Goal: Task Accomplishment & Management: Manage account settings

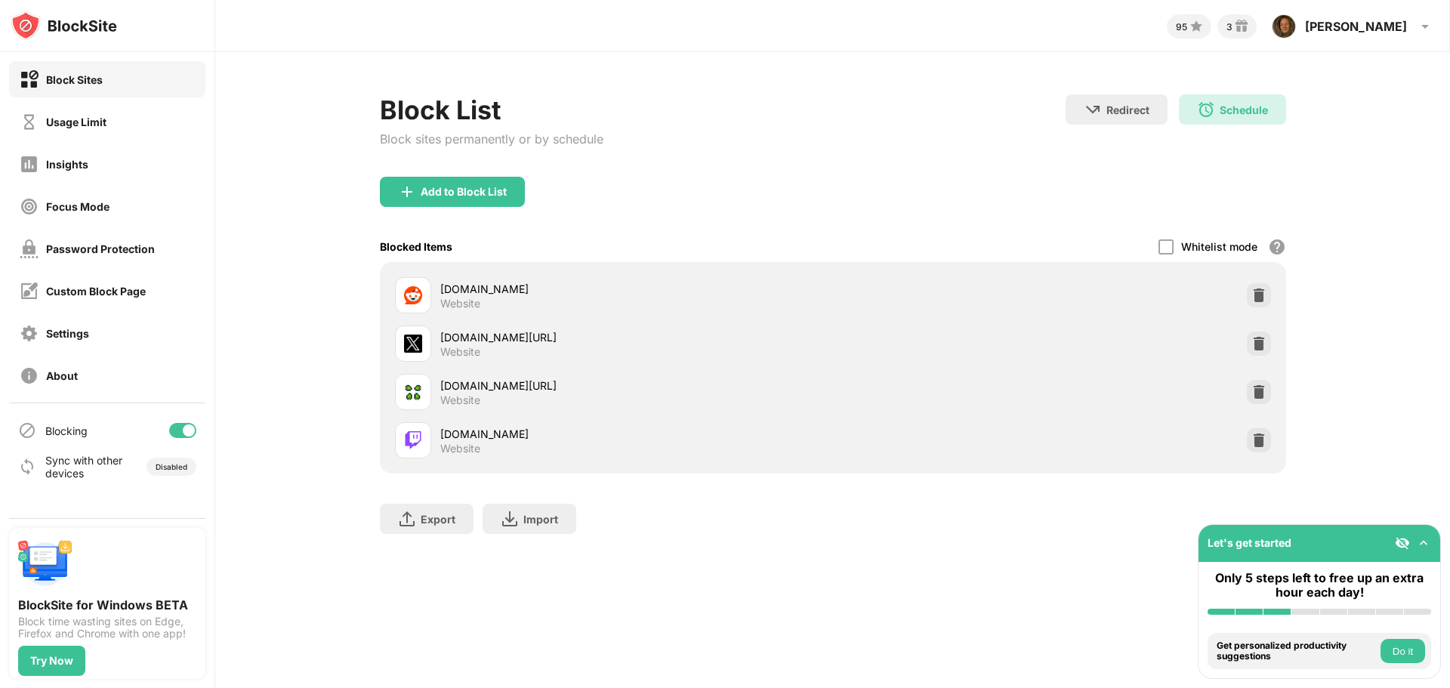
click at [1237, 91] on div "Block List Block sites permanently or by schedule Redirect Choose a site to be …" at bounding box center [832, 321] width 1235 height 539
click at [1233, 102] on div "Schedule 08:00 to 18:00 Mon,Tue,Wed,Thu,Fri" at bounding box center [1232, 109] width 107 height 30
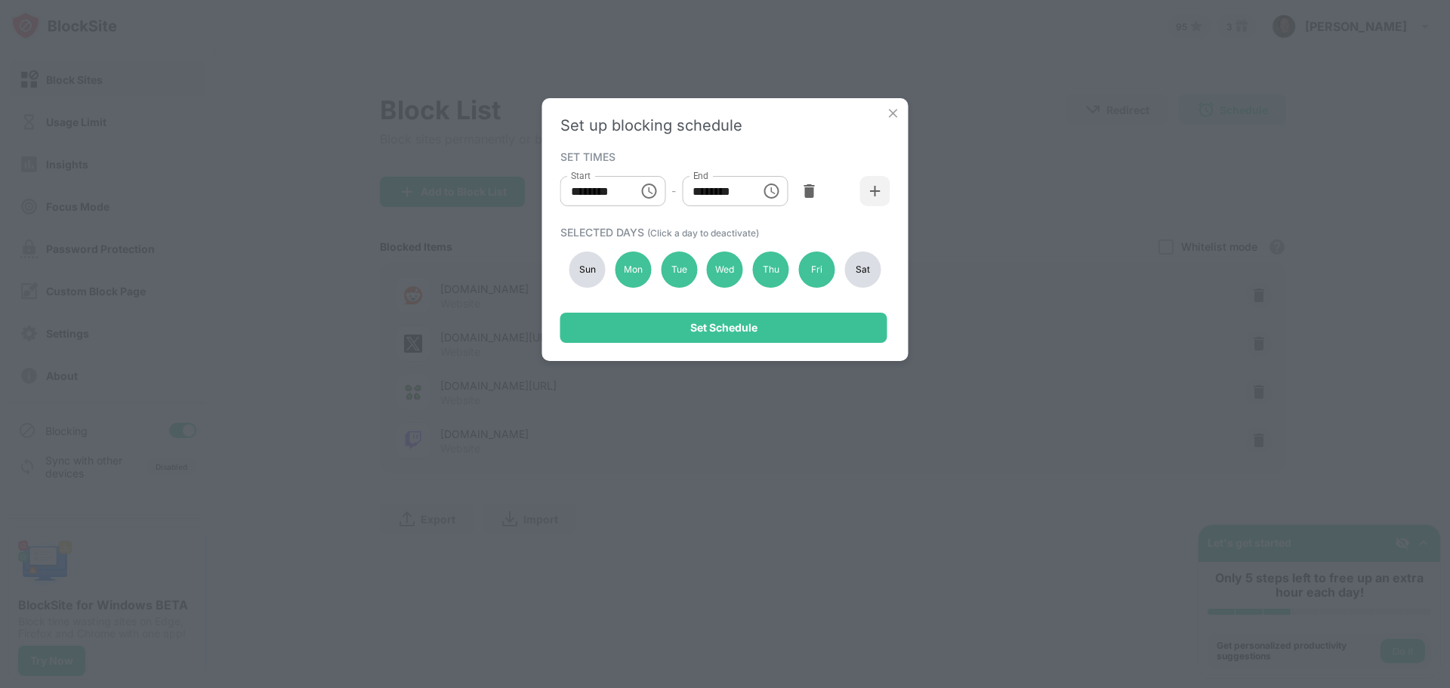
click at [576, 273] on div "Sun" at bounding box center [587, 270] width 36 height 36
click at [599, 193] on input "********" at bounding box center [594, 191] width 68 height 30
click at [651, 190] on icon "Choose time, selected time is 8:00 AM" at bounding box center [649, 191] width 18 height 18
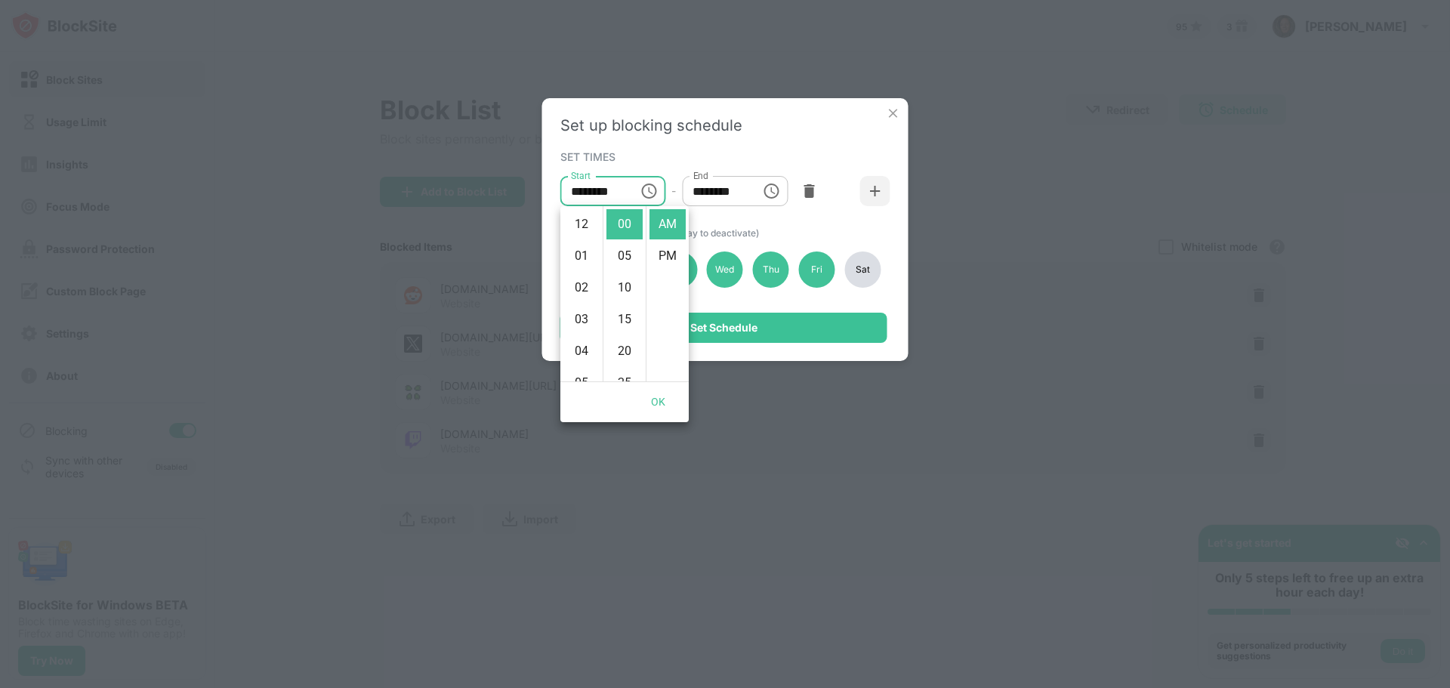
scroll to position [254, 0]
click at [578, 318] on li "11" at bounding box center [581, 319] width 36 height 30
click at [582, 333] on li "10" at bounding box center [581, 344] width 36 height 30
type input "********"
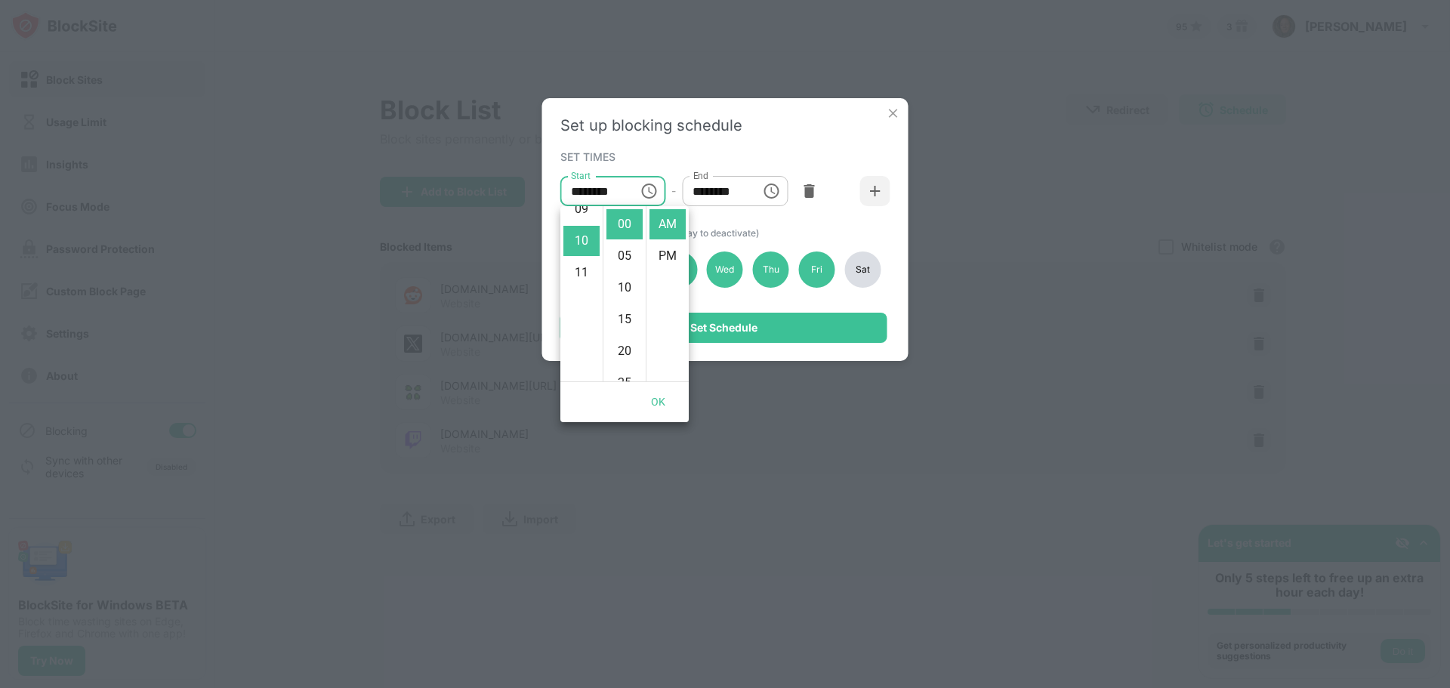
scroll to position [317, 0]
click at [705, 200] on input "********" at bounding box center [716, 191] width 68 height 30
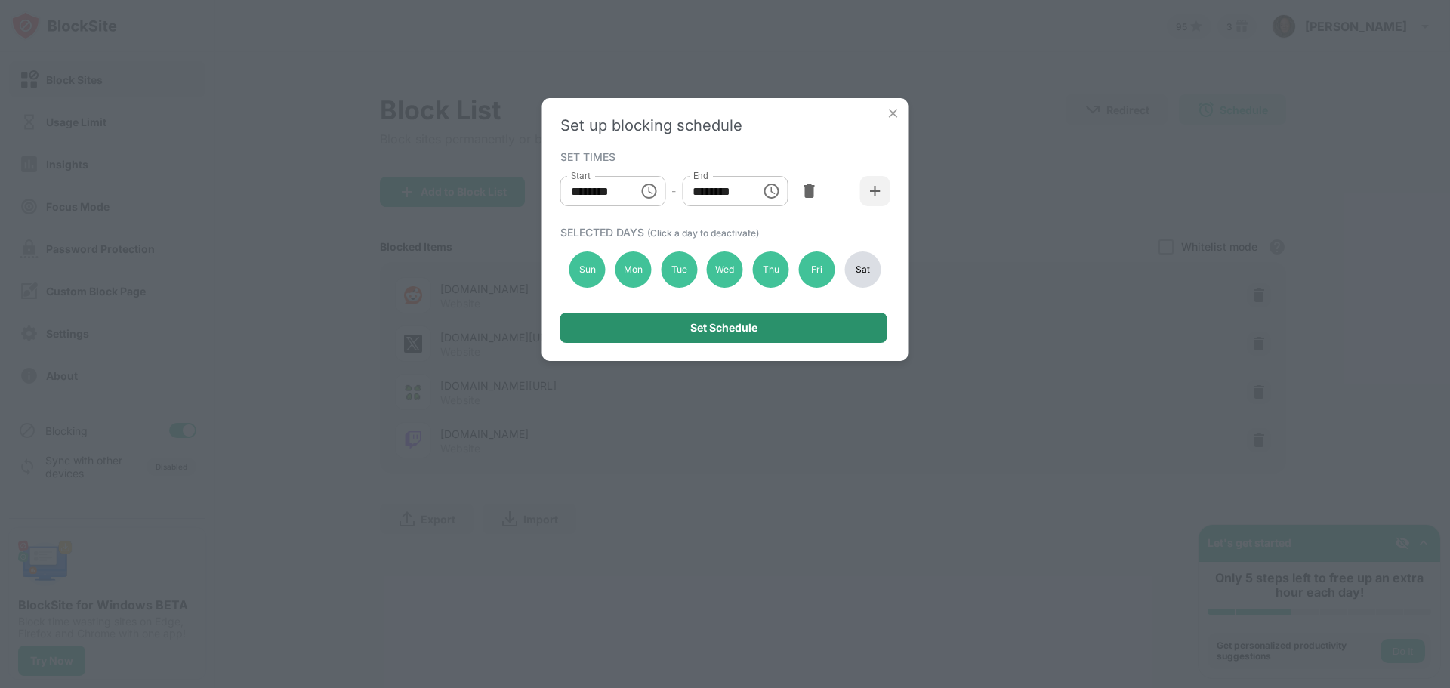
click at [708, 333] on div "Set Schedule" at bounding box center [723, 328] width 67 height 12
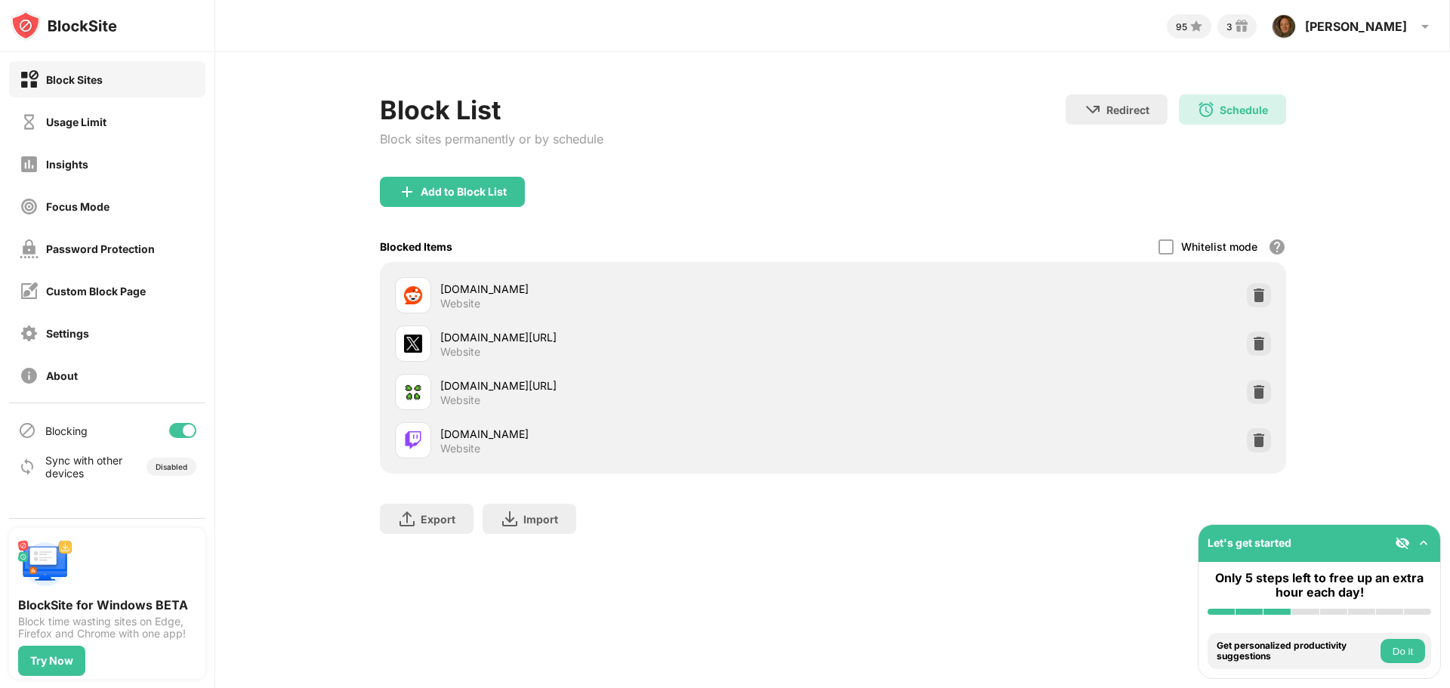
click at [570, 381] on div "boards.4chan.org/pol" at bounding box center [636, 386] width 393 height 16
click at [519, 384] on div "boards.4chan.org/pol" at bounding box center [636, 386] width 393 height 16
click at [492, 174] on div "Block List Block sites permanently or by schedule" at bounding box center [492, 135] width 224 height 82
click at [499, 181] on div "Add to Block List" at bounding box center [452, 192] width 145 height 30
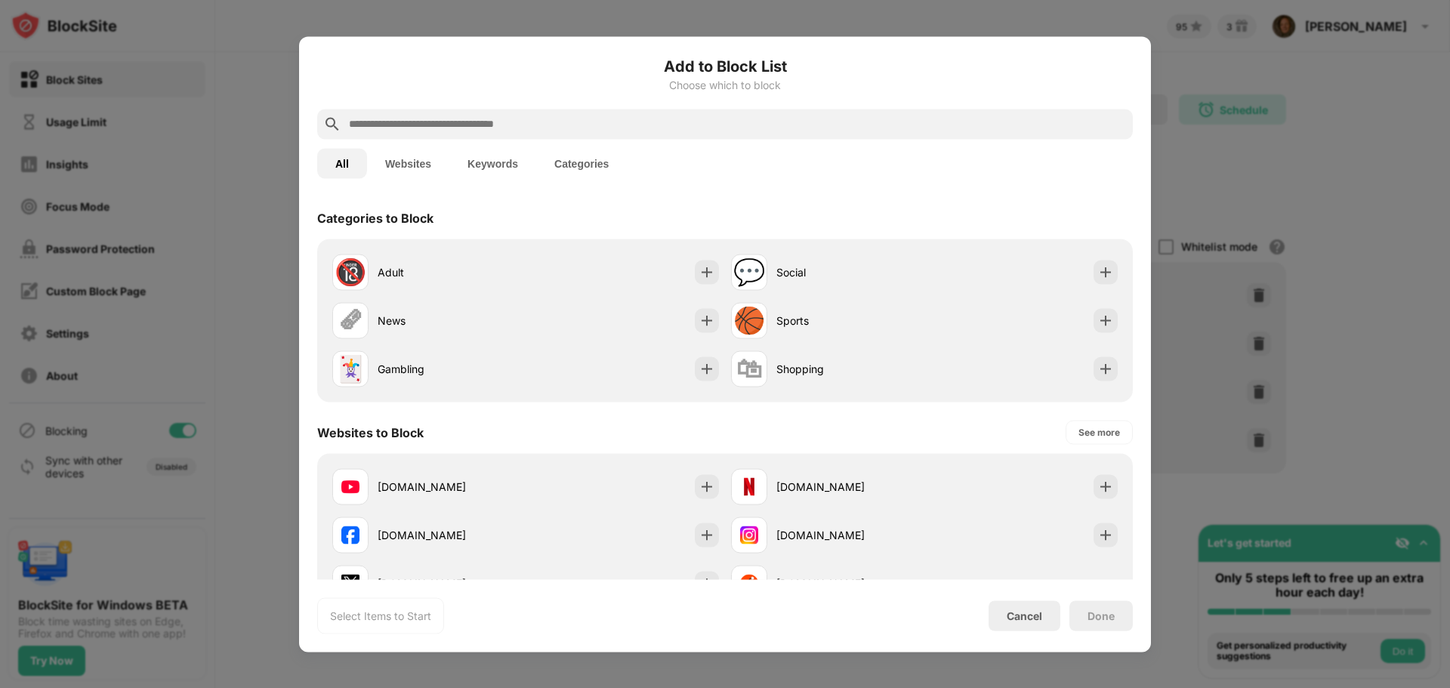
click at [560, 131] on input "text" at bounding box center [736, 124] width 779 height 18
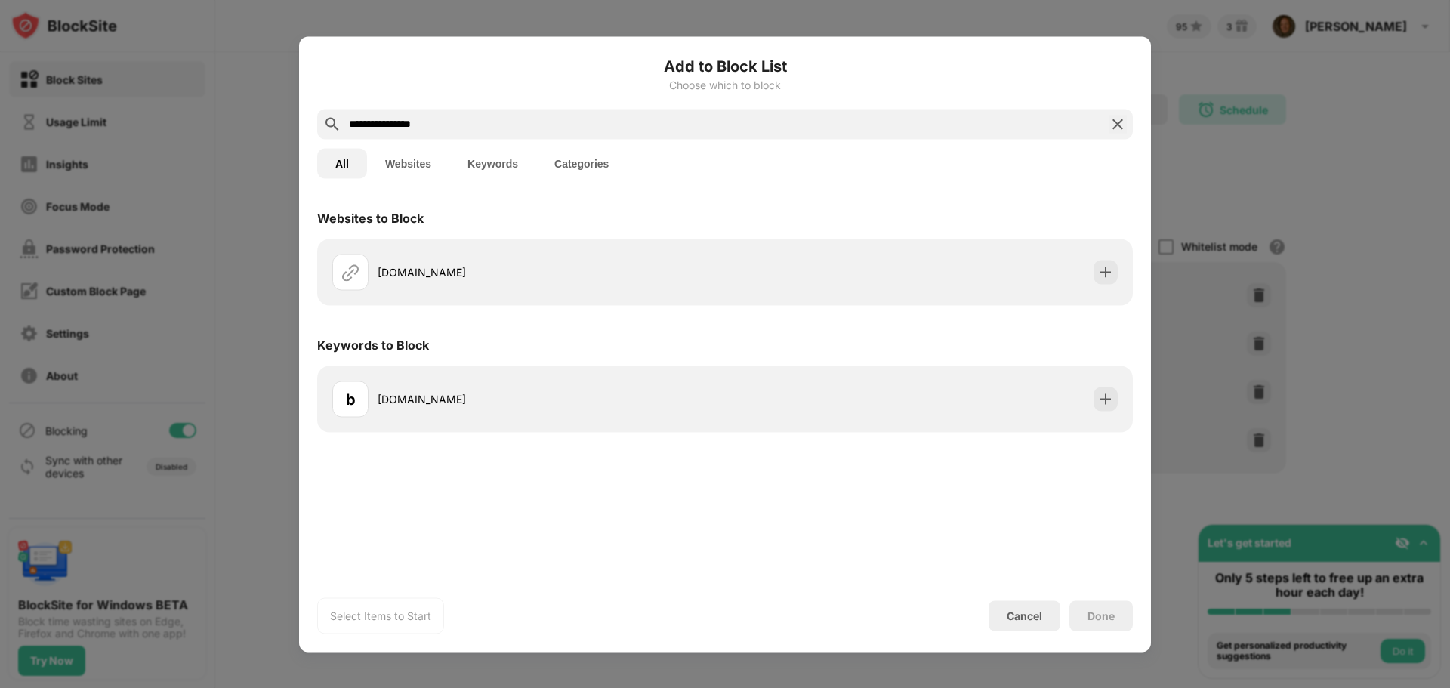
click at [521, 107] on div "Add to Block List Choose which to block" at bounding box center [725, 81] width 816 height 54
click at [485, 129] on input "**********" at bounding box center [724, 124] width 755 height 18
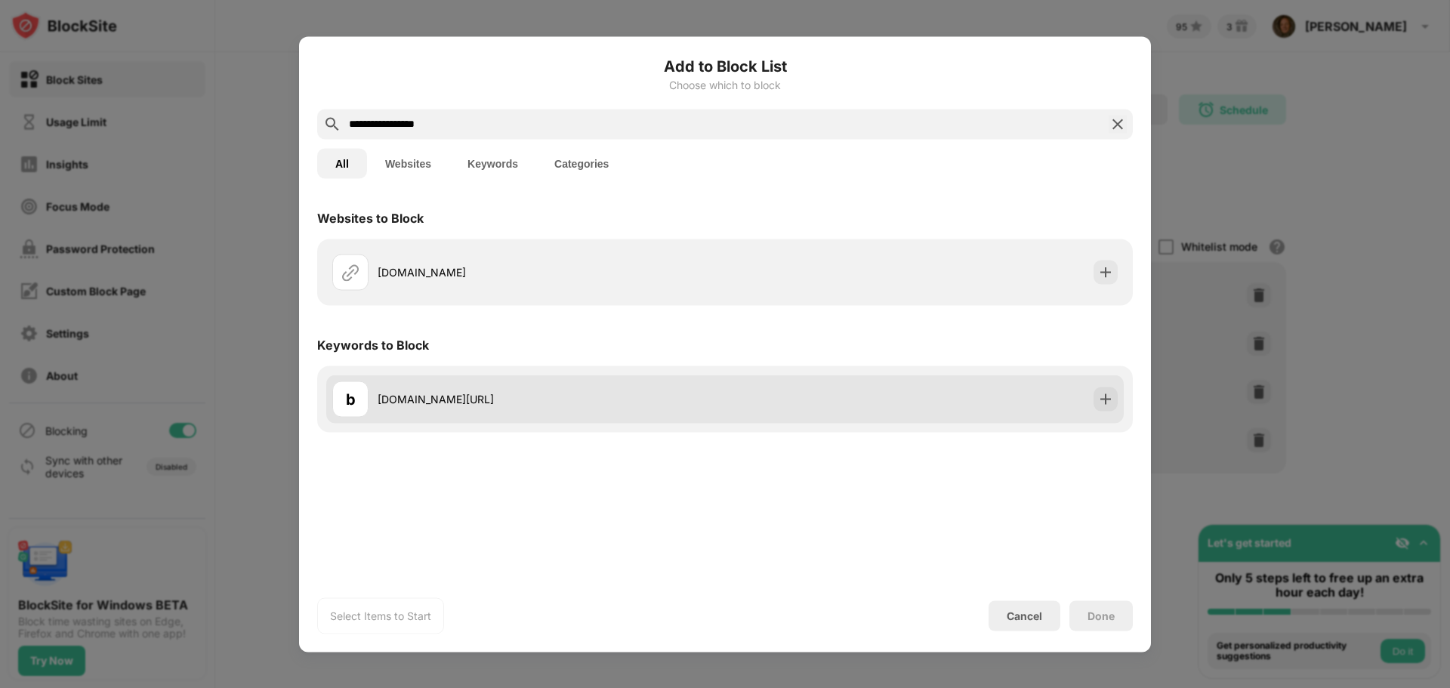
type input "**********"
click at [1109, 403] on img at bounding box center [1105, 398] width 15 height 15
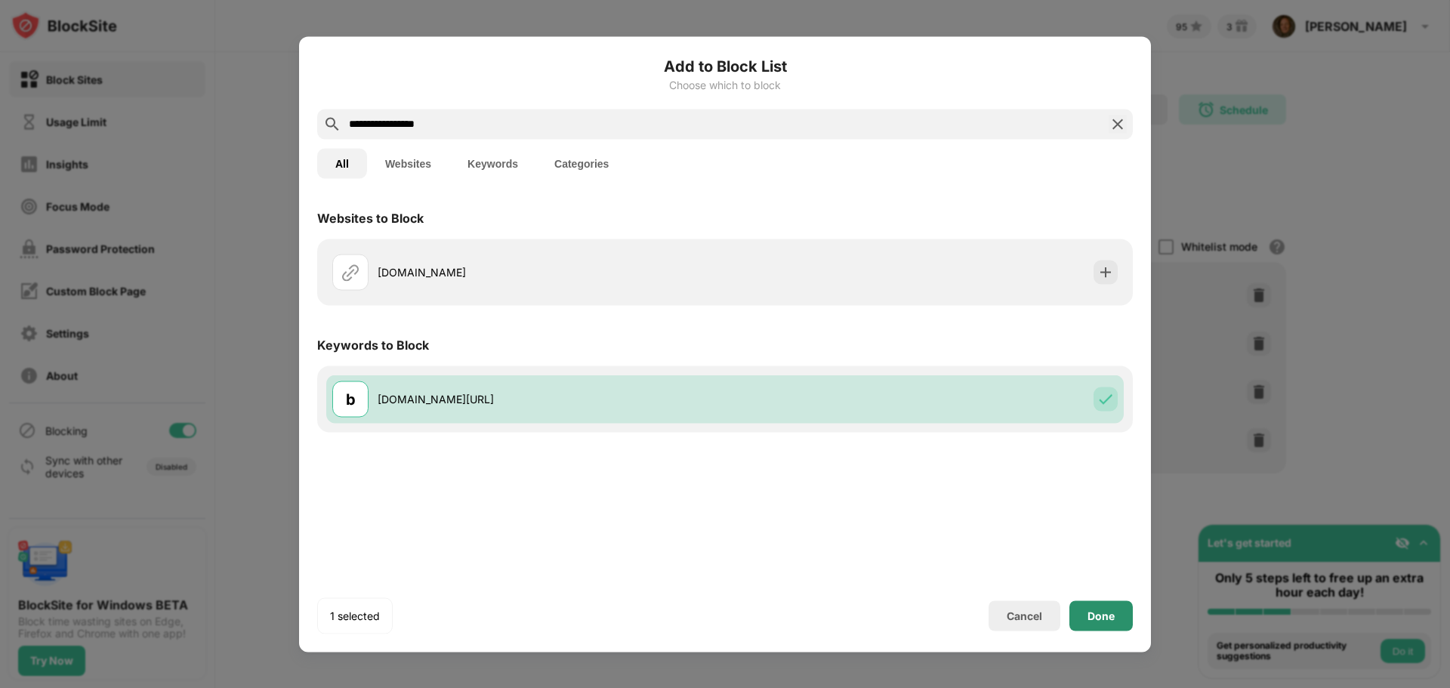
click at [1102, 625] on div "Done" at bounding box center [1100, 615] width 63 height 30
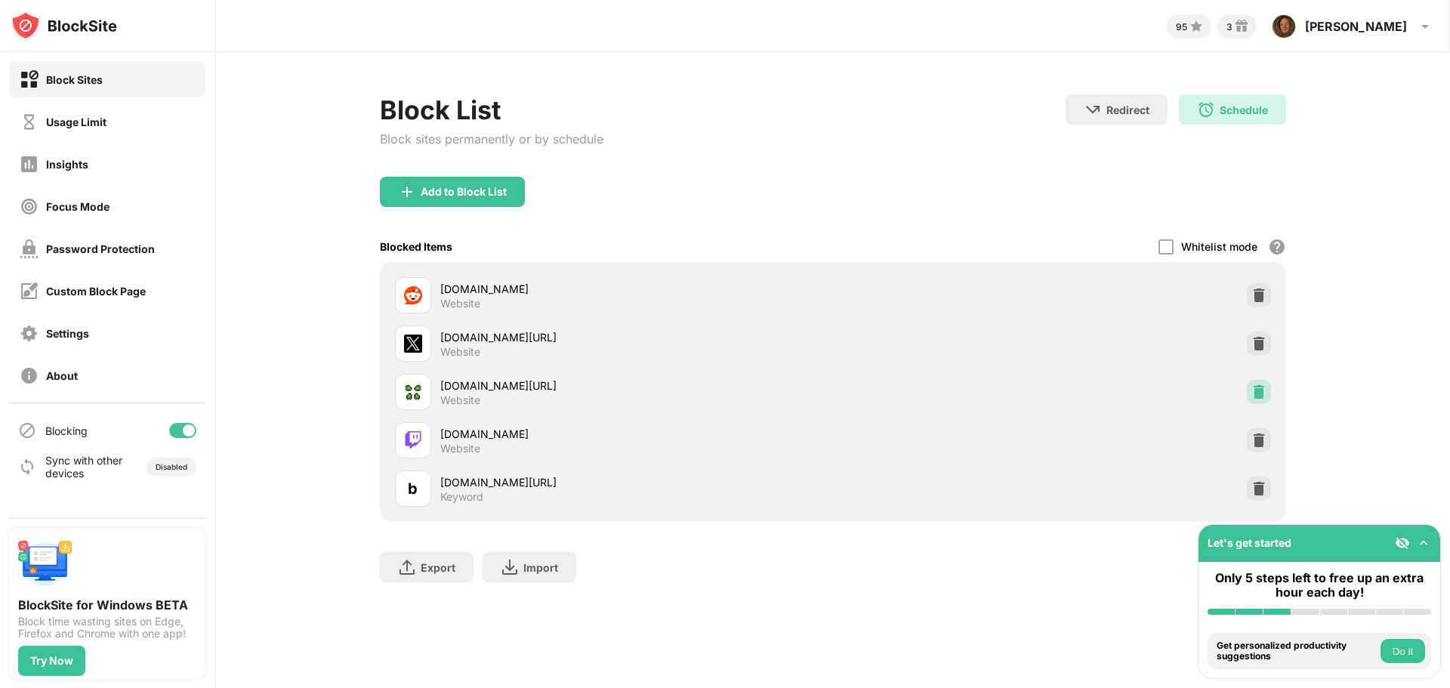
click at [1258, 387] on img at bounding box center [1259, 391] width 15 height 15
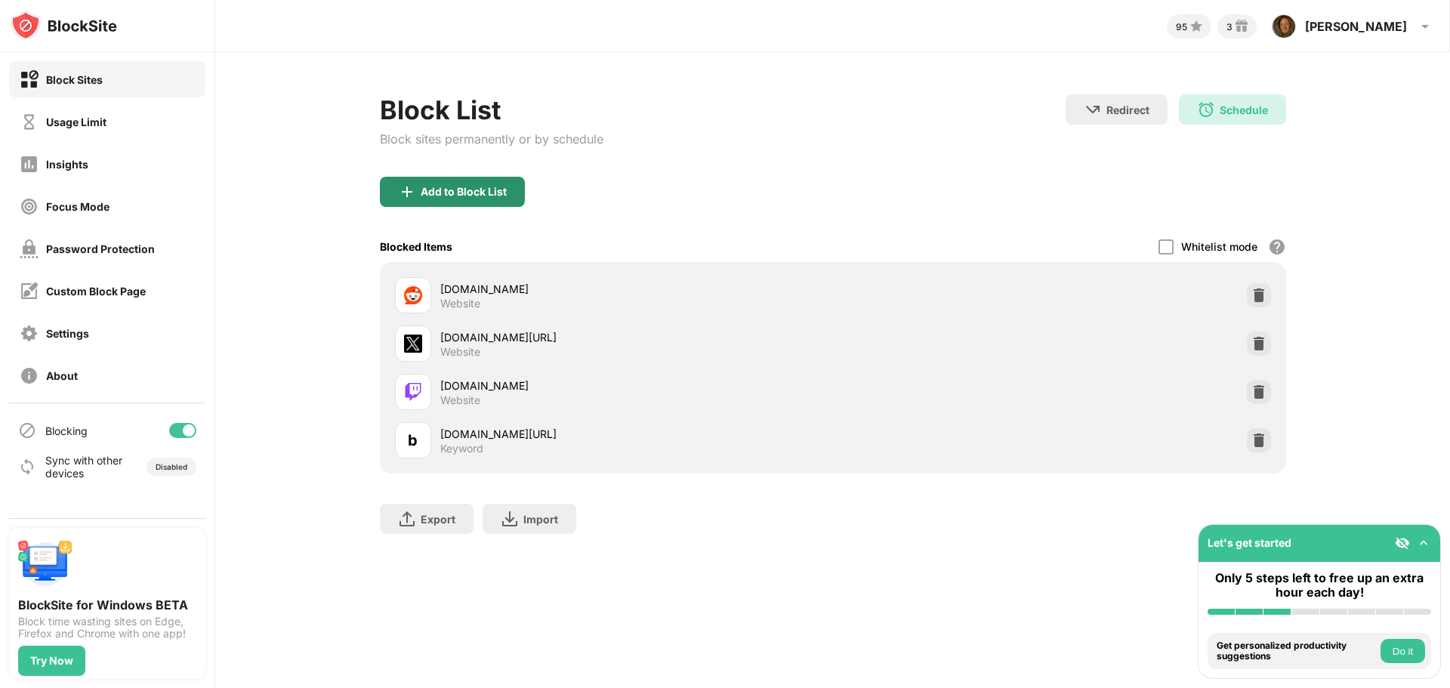
click at [453, 194] on div "Add to Block List" at bounding box center [464, 192] width 86 height 12
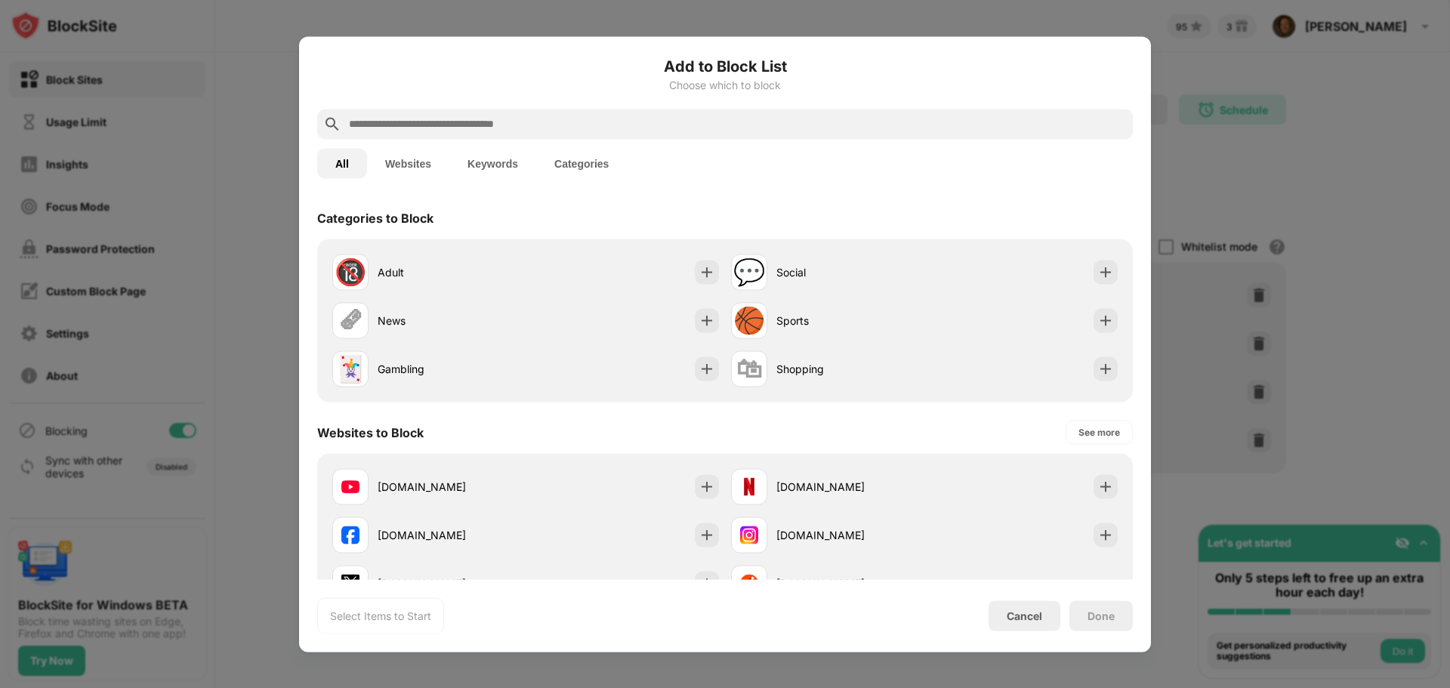
click at [464, 119] on input "text" at bounding box center [736, 124] width 779 height 18
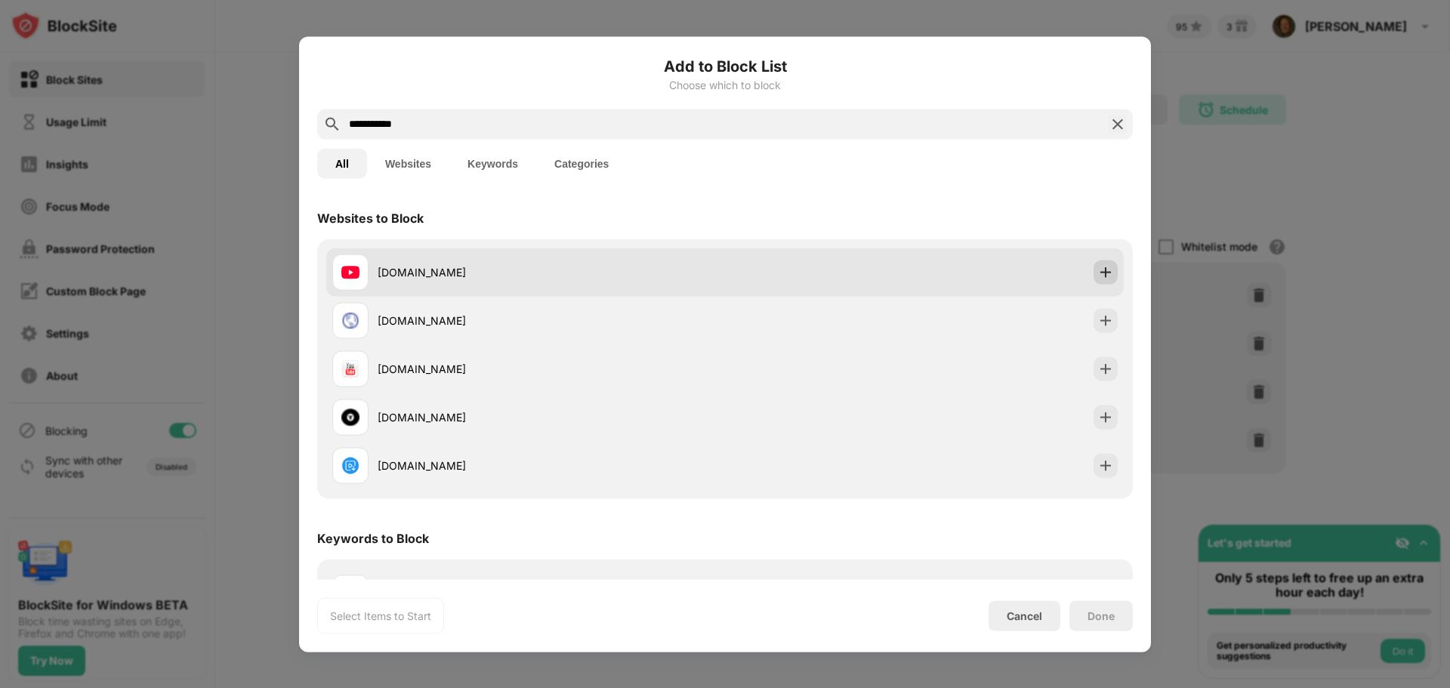
type input "**********"
click at [1098, 270] on img at bounding box center [1105, 271] width 15 height 15
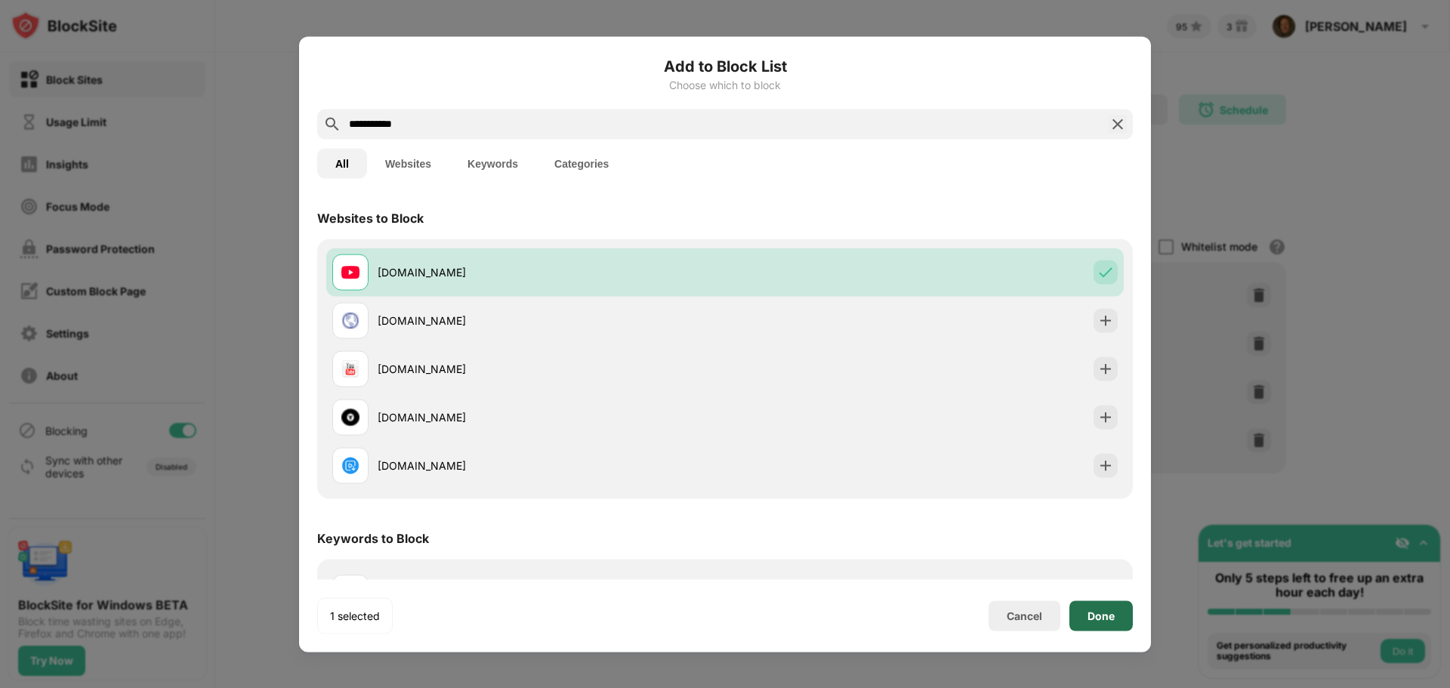
click at [1097, 603] on div "Done" at bounding box center [1100, 615] width 63 height 30
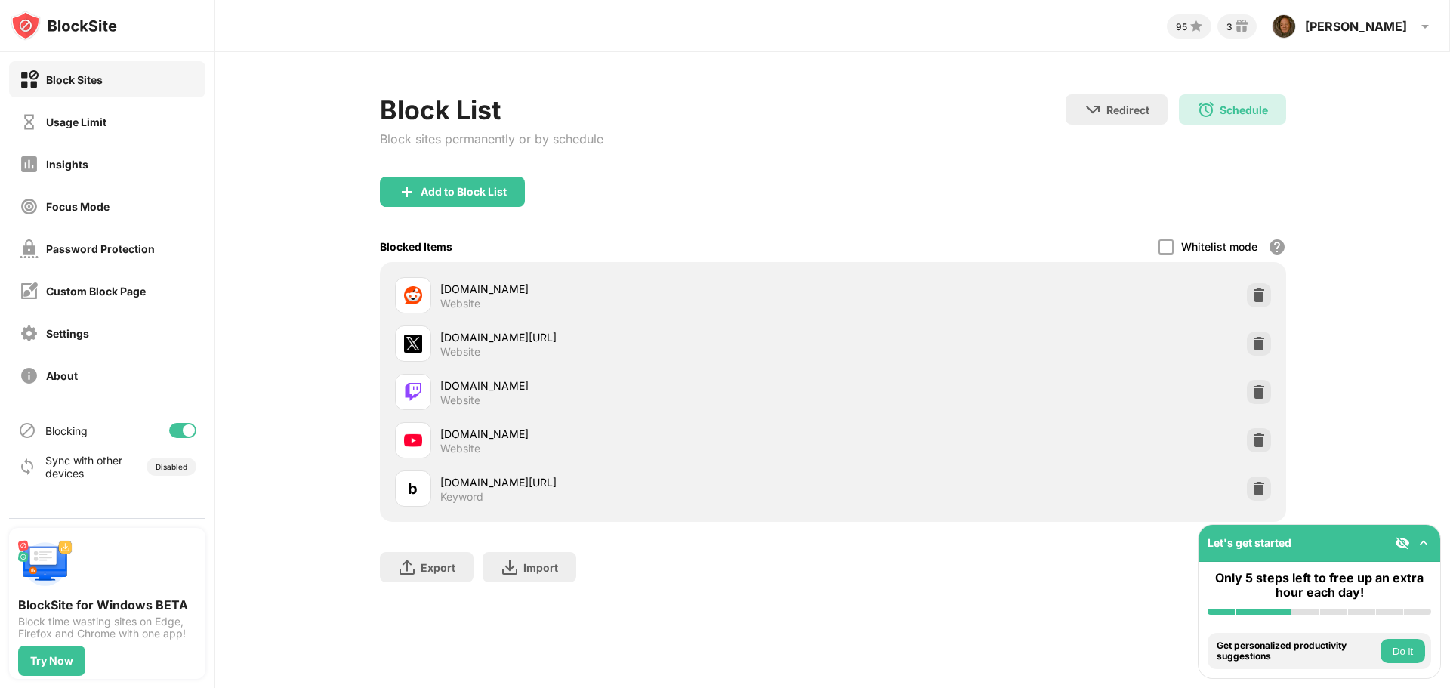
click at [1395, 653] on button "Do it" at bounding box center [1403, 651] width 45 height 24
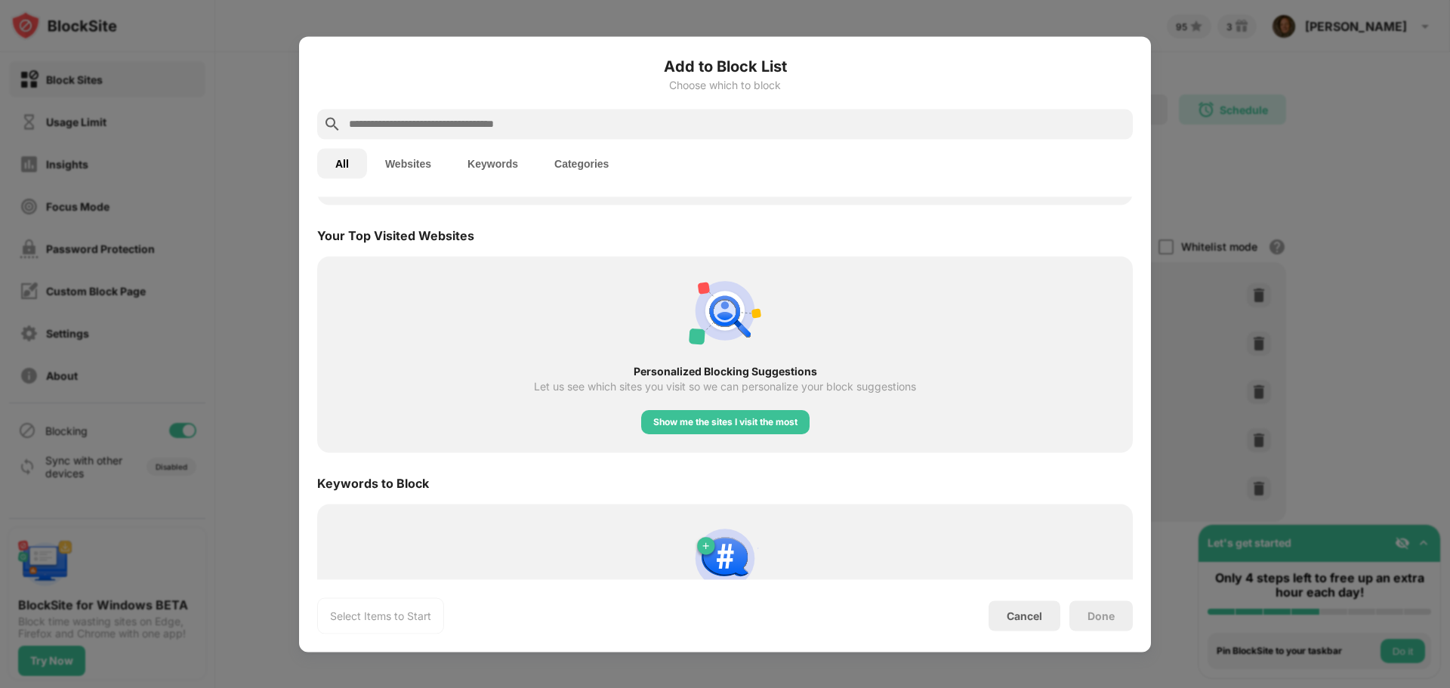
scroll to position [526, 0]
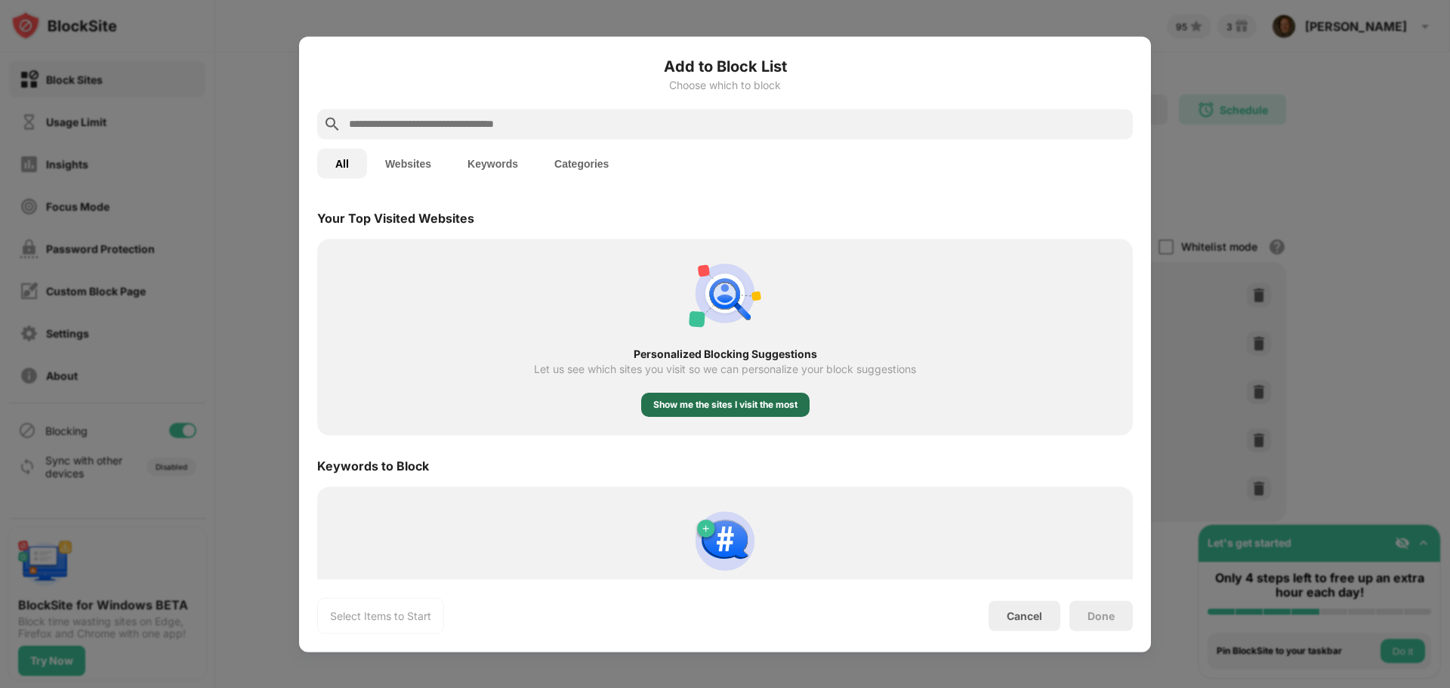
click at [772, 412] on div "Show me the sites I visit the most" at bounding box center [725, 404] width 144 height 15
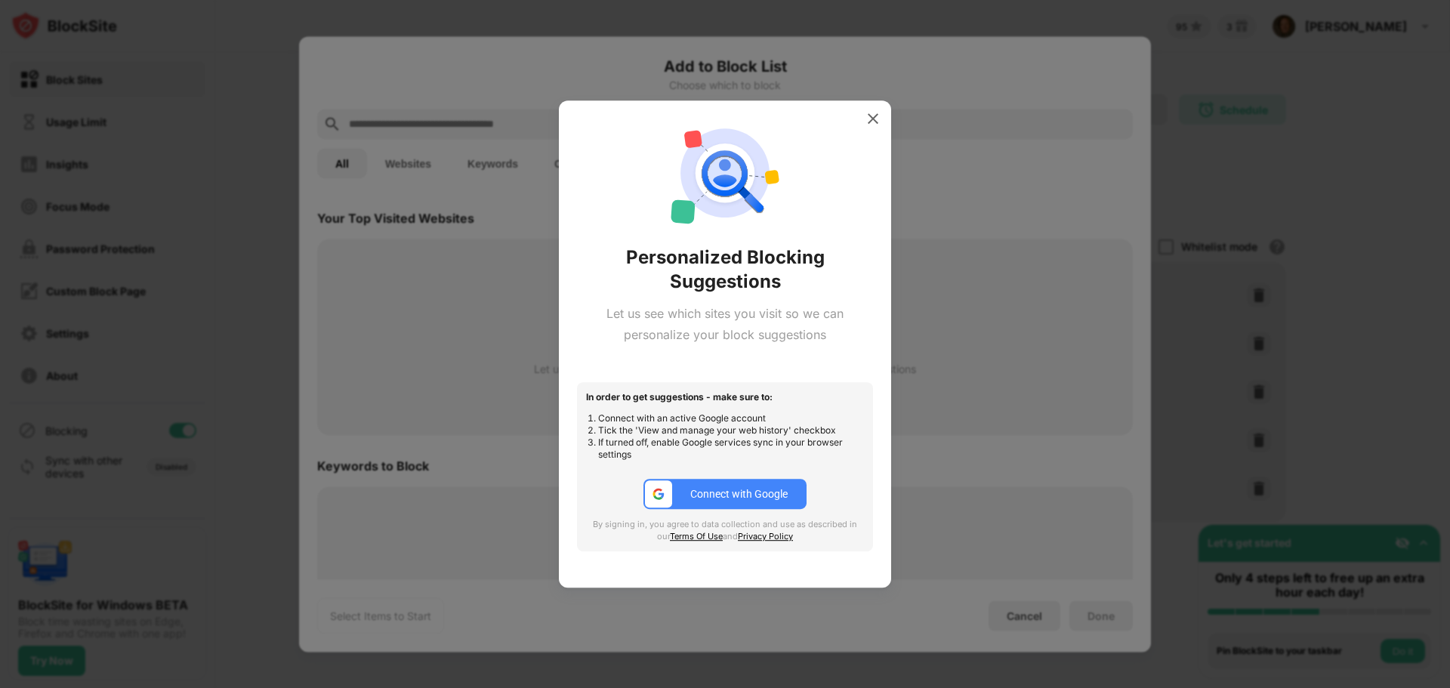
click at [742, 497] on div "Connect with Google" at bounding box center [738, 494] width 97 height 12
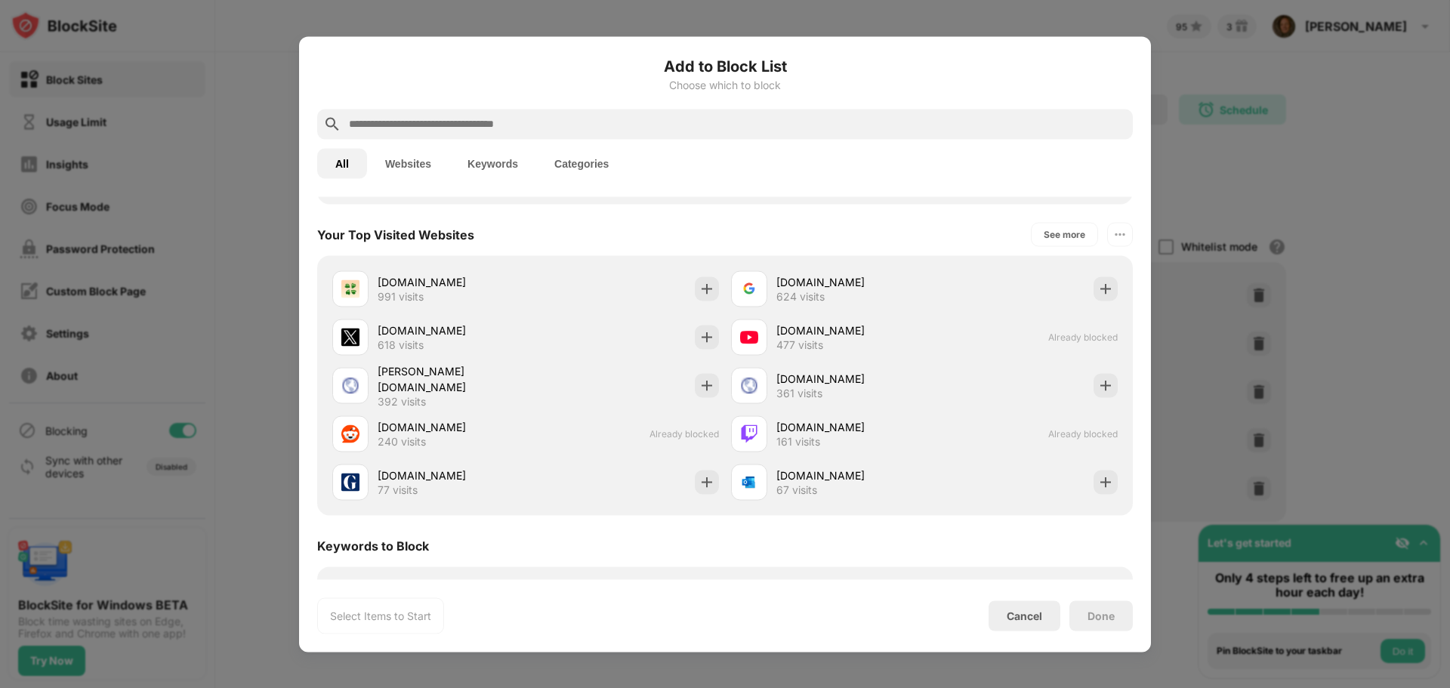
scroll to position [499, 0]
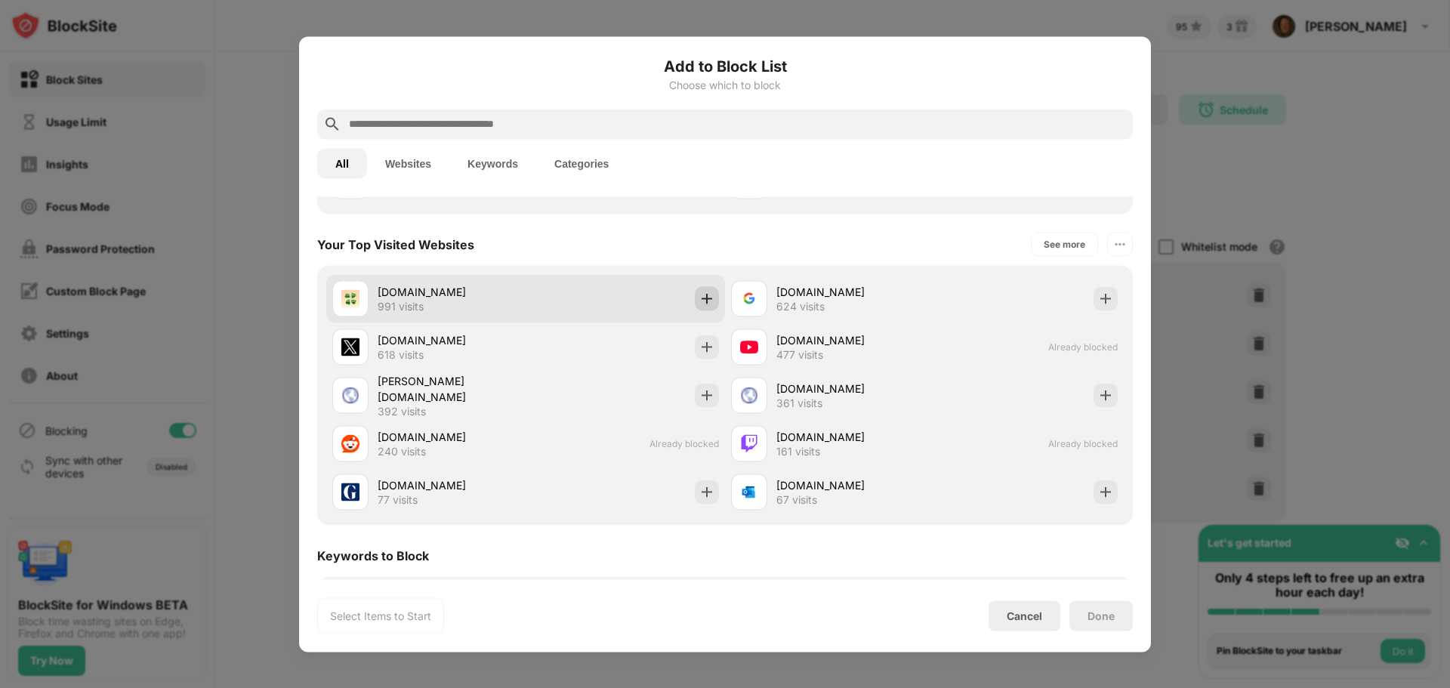
click at [706, 298] on img at bounding box center [706, 298] width 15 height 15
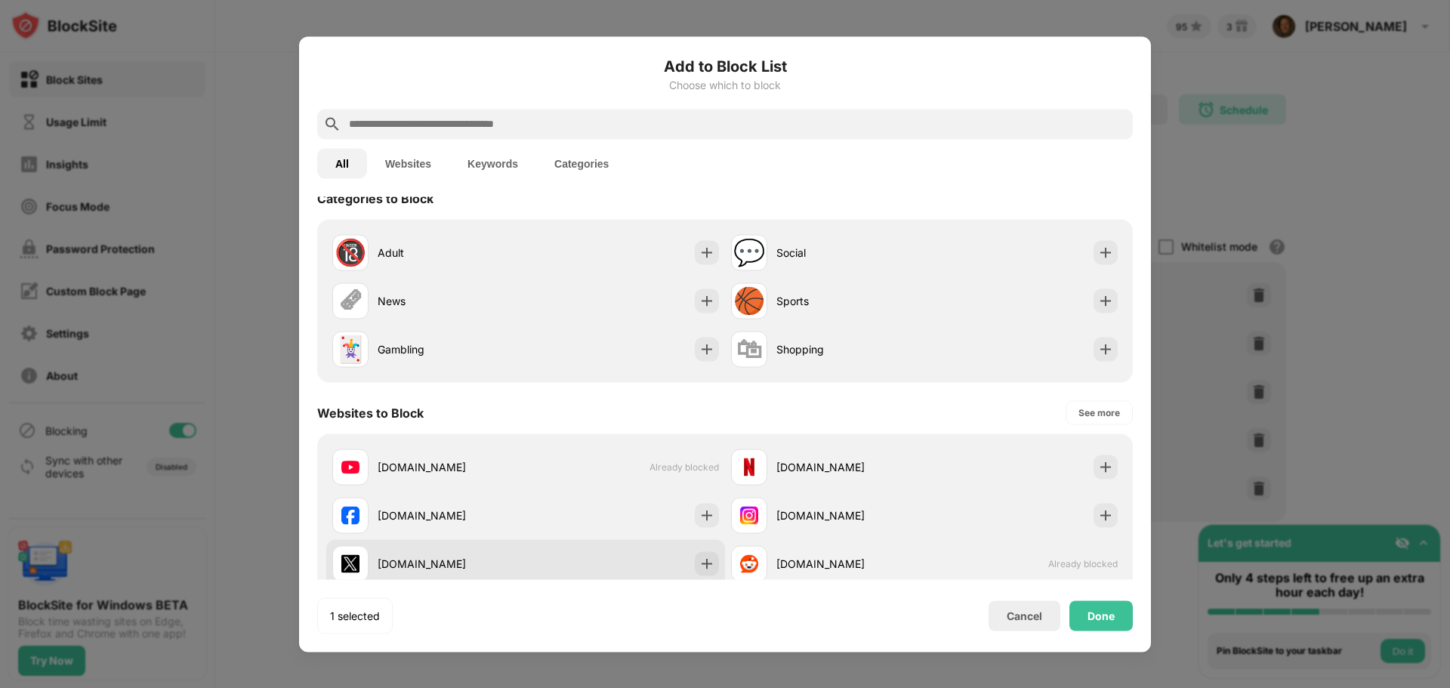
scroll to position [0, 0]
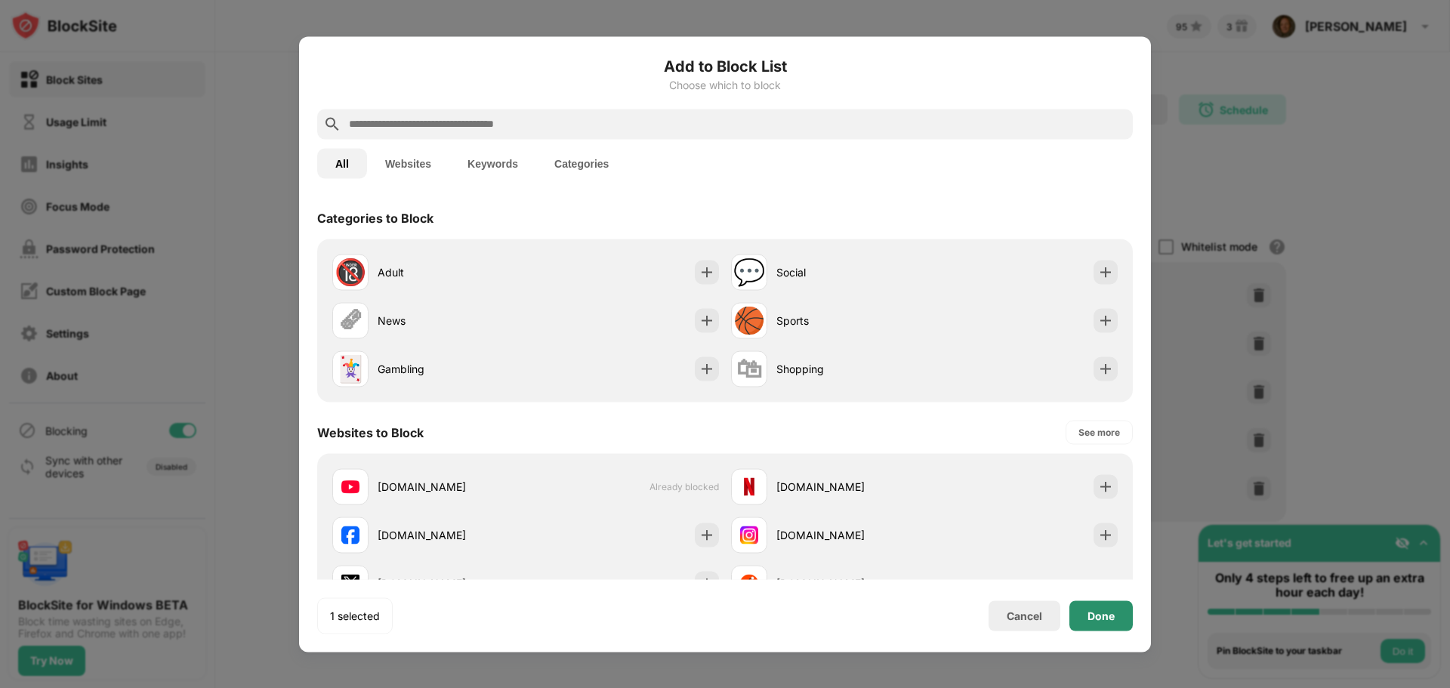
click at [1115, 610] on div "Done" at bounding box center [1100, 615] width 63 height 30
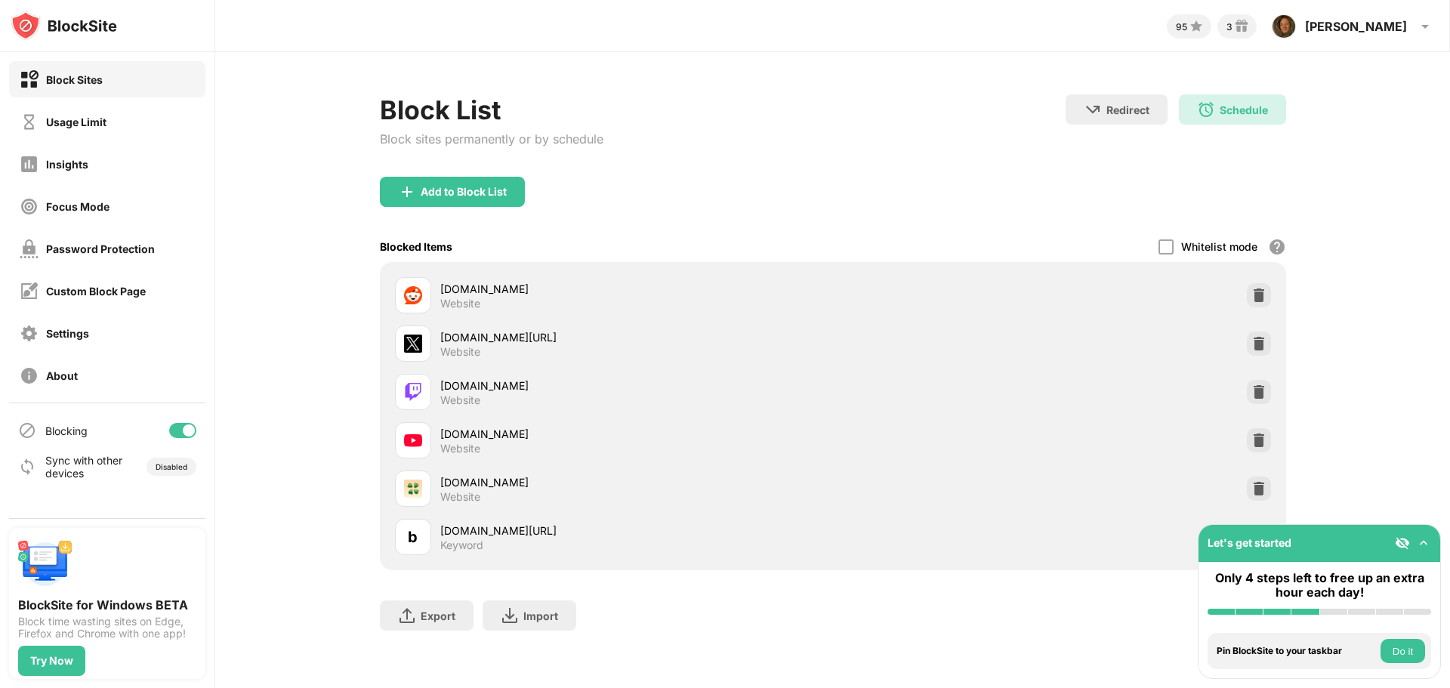
click at [1398, 654] on button "Do it" at bounding box center [1403, 651] width 45 height 24
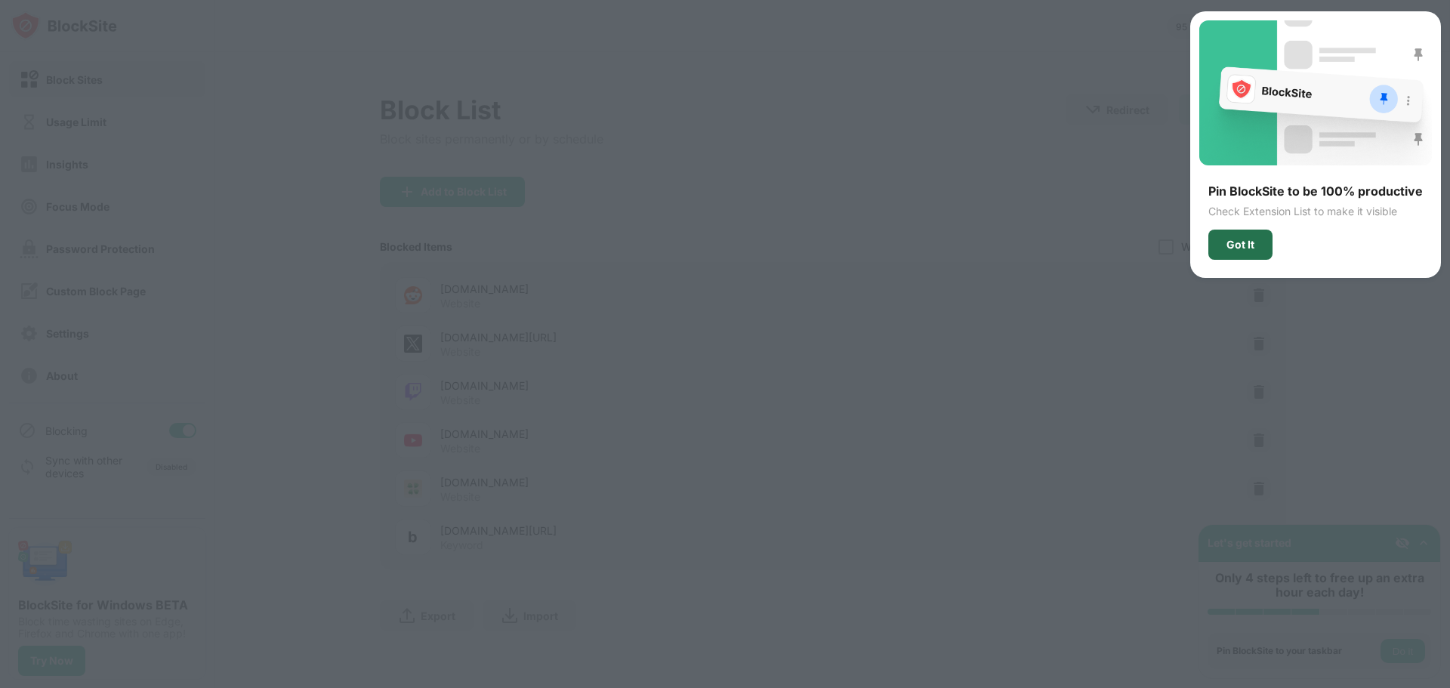
click at [1252, 235] on div "Got It" at bounding box center [1240, 245] width 64 height 30
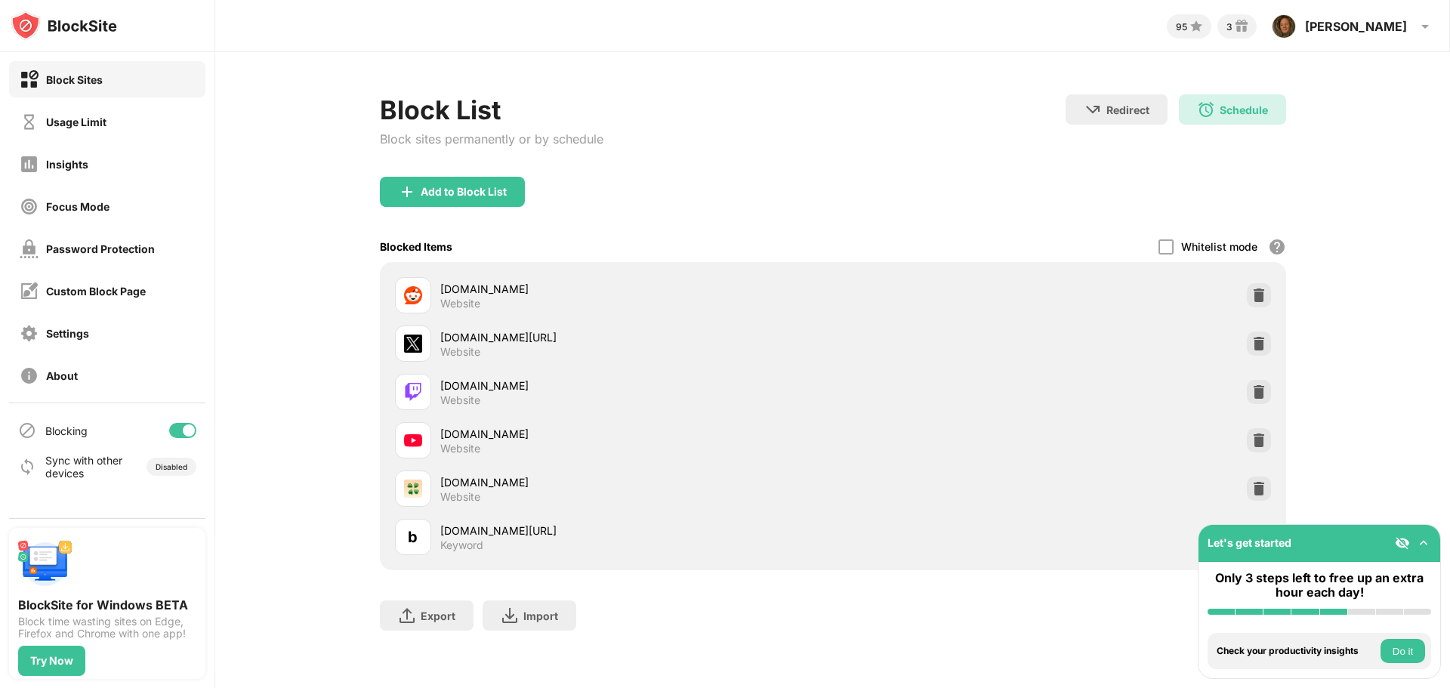
click at [1449, 307] on div "Block List Block sites permanently or by schedule Redirect Choose a site to be …" at bounding box center [832, 370] width 1235 height 636
click at [1395, 658] on button "Do it" at bounding box center [1403, 651] width 45 height 24
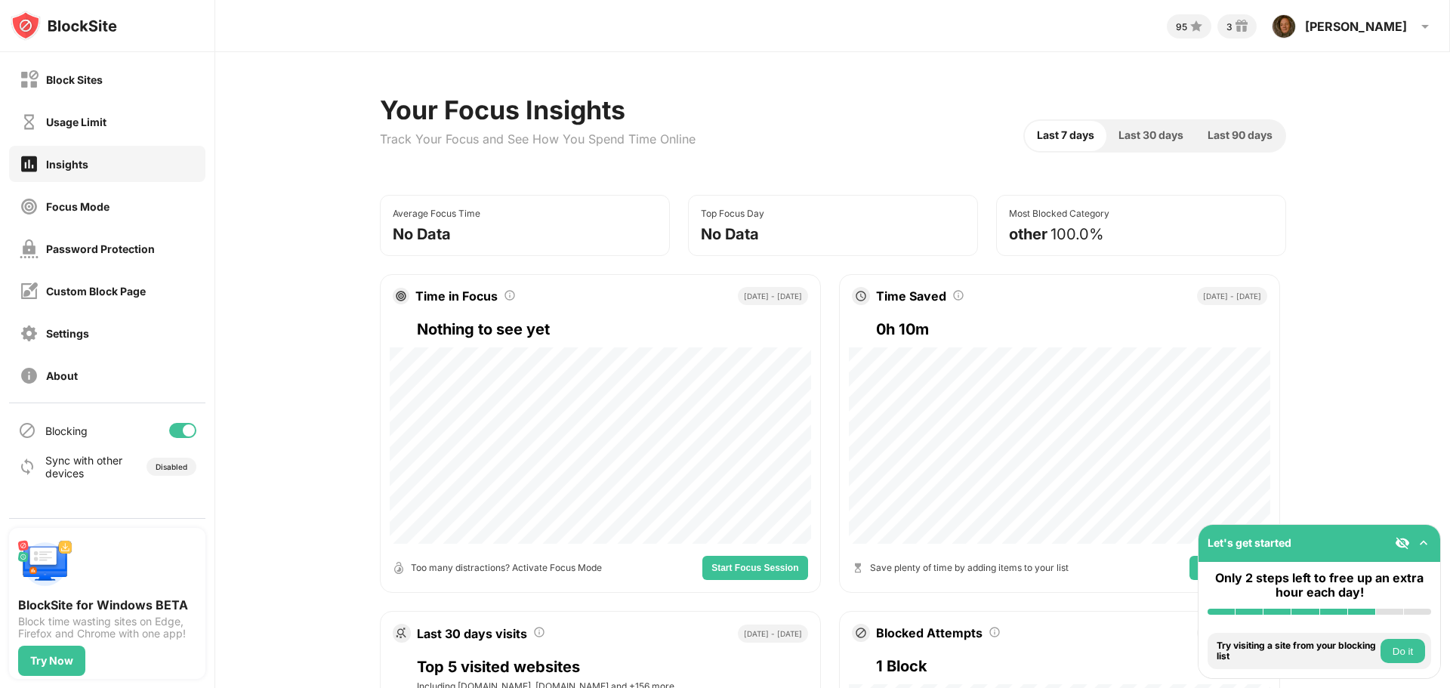
click at [1400, 650] on button "Do it" at bounding box center [1403, 651] width 45 height 24
click at [1424, 537] on img at bounding box center [1423, 543] width 15 height 15
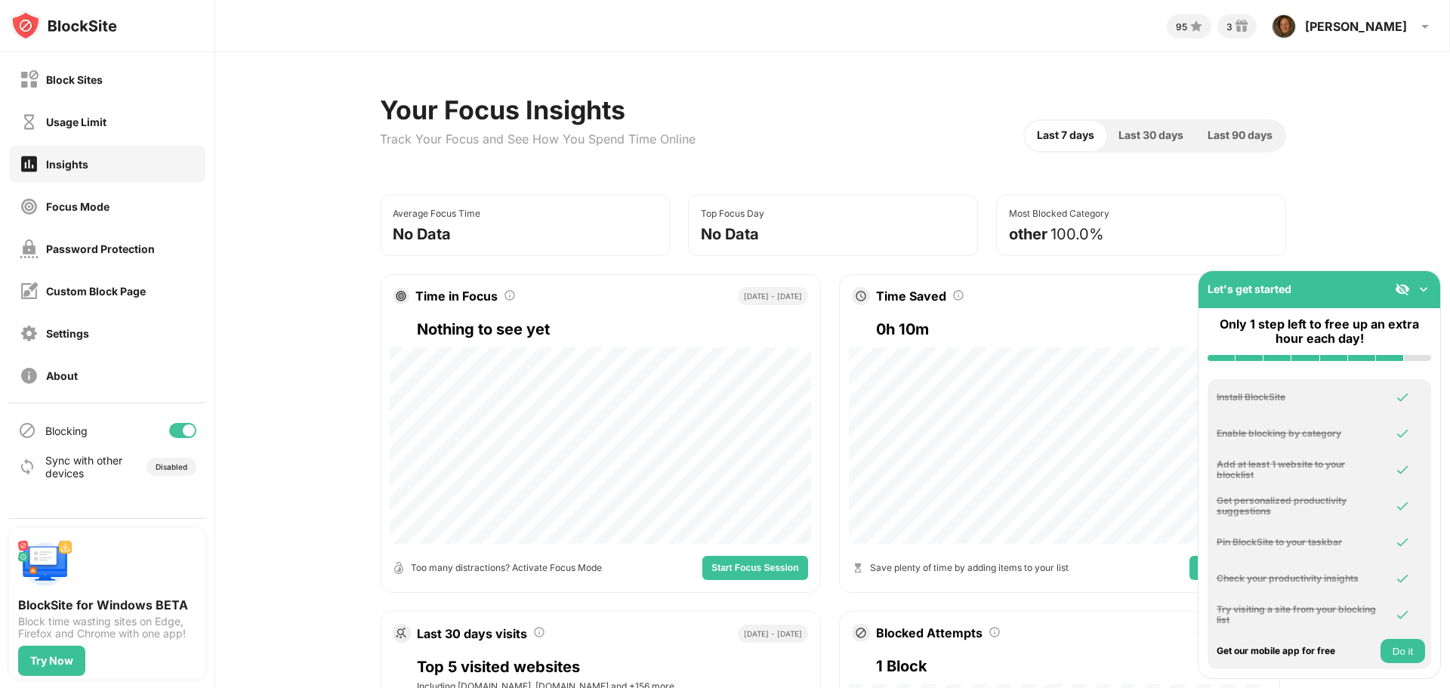
click at [1424, 295] on img at bounding box center [1423, 289] width 15 height 15
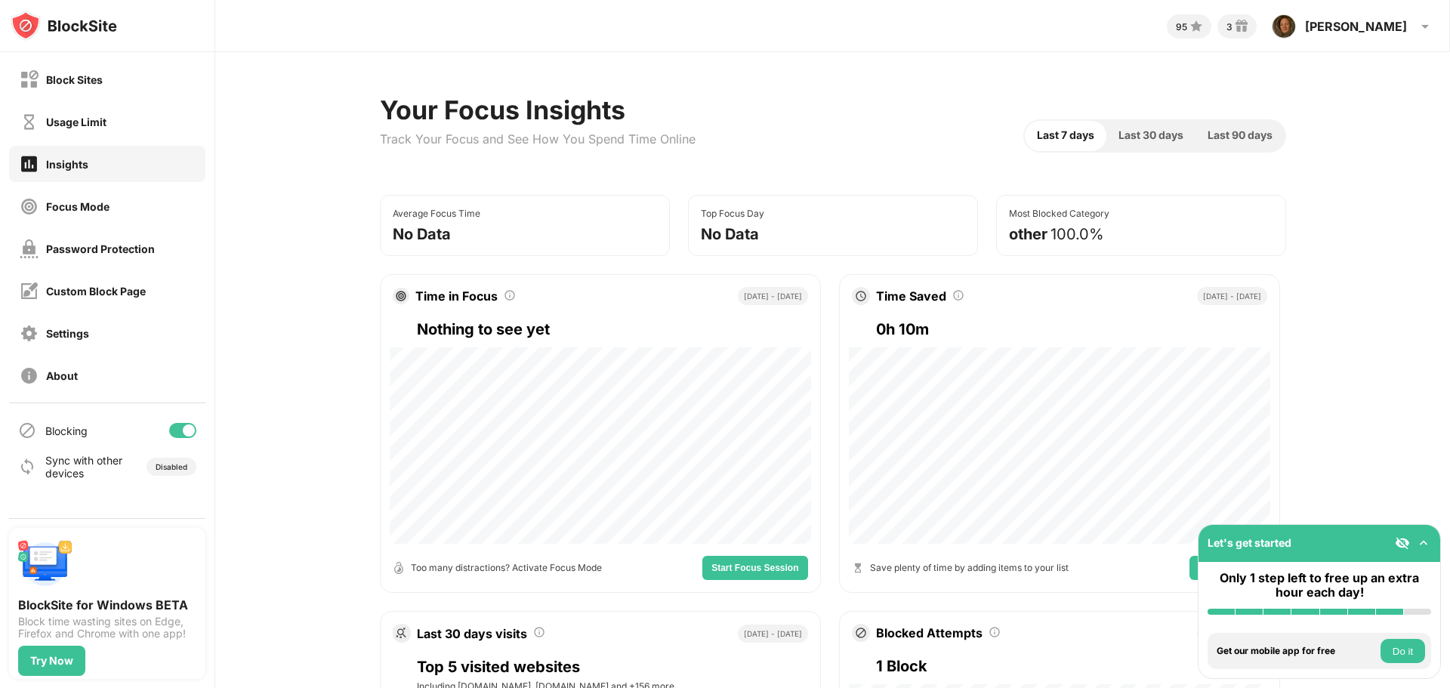
click at [1384, 649] on button "Do it" at bounding box center [1403, 651] width 45 height 24
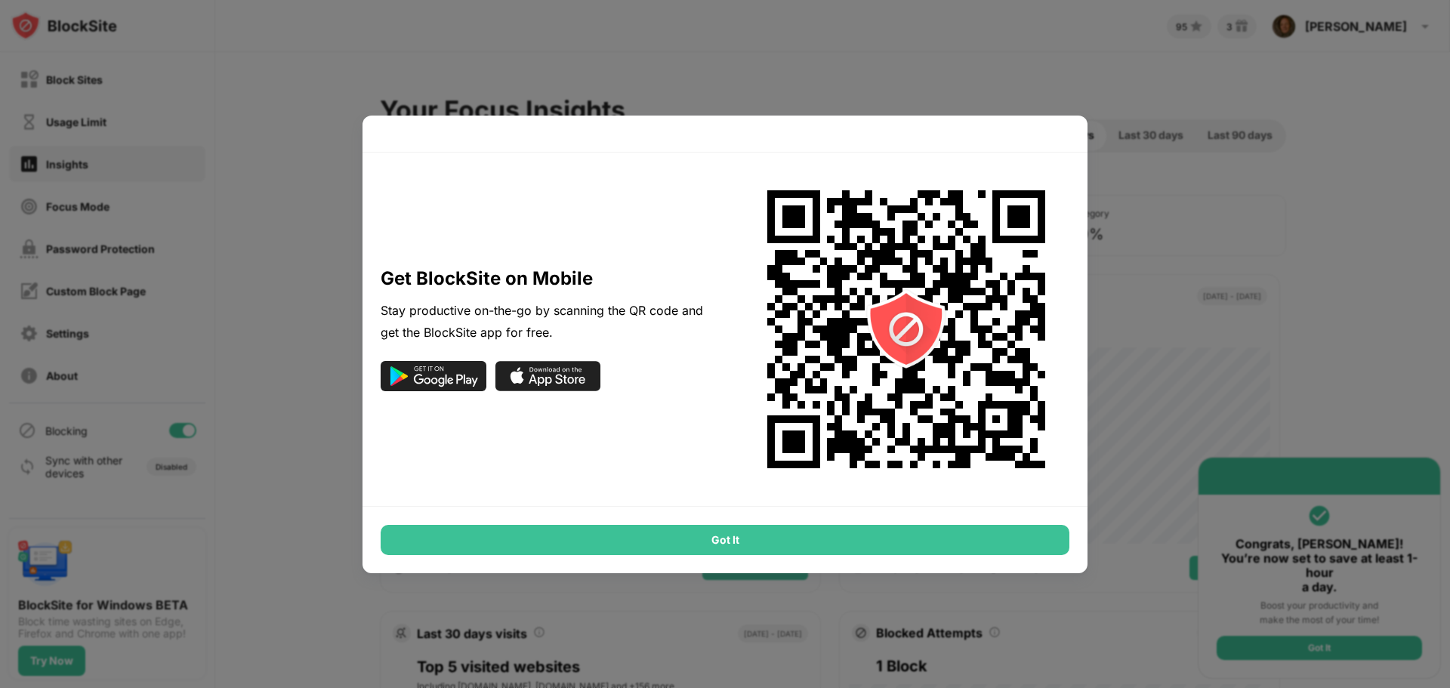
click at [807, 554] on div "Got It" at bounding box center [725, 540] width 689 height 30
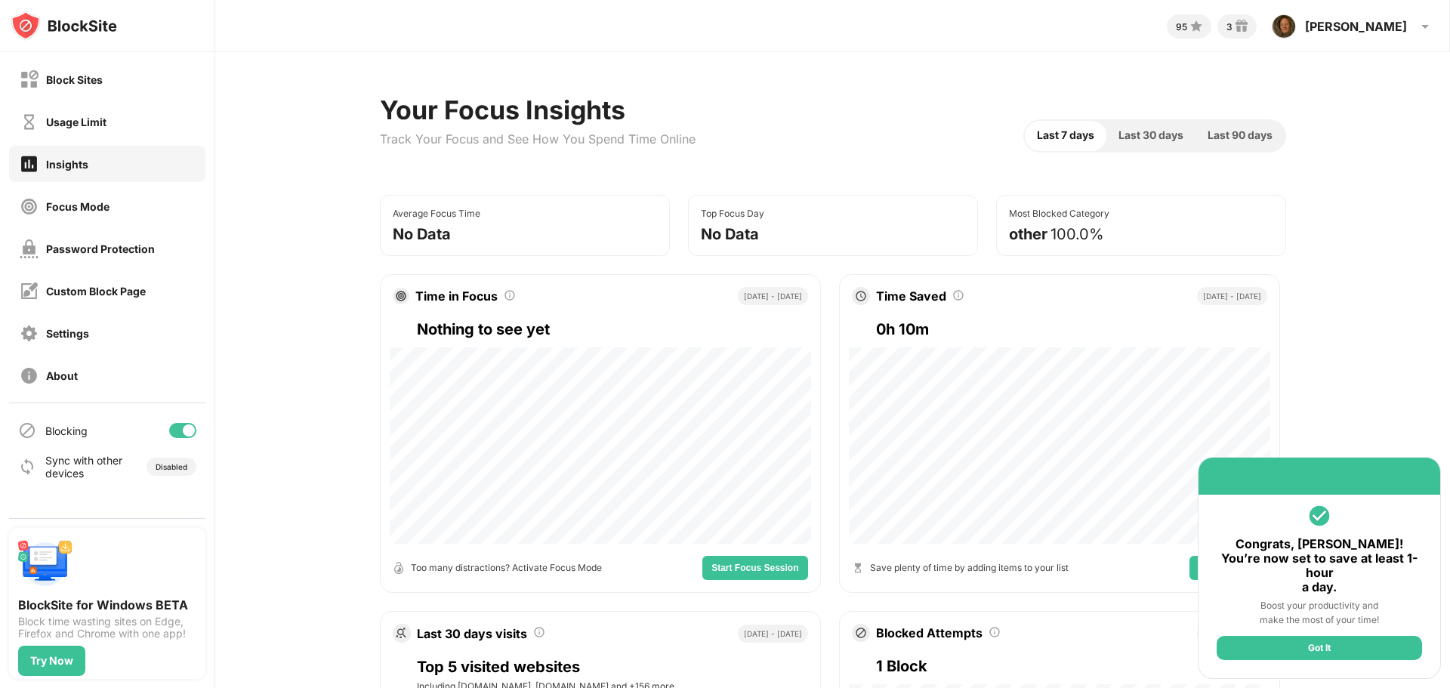
click at [1335, 637] on div "Got It" at bounding box center [1319, 648] width 205 height 24
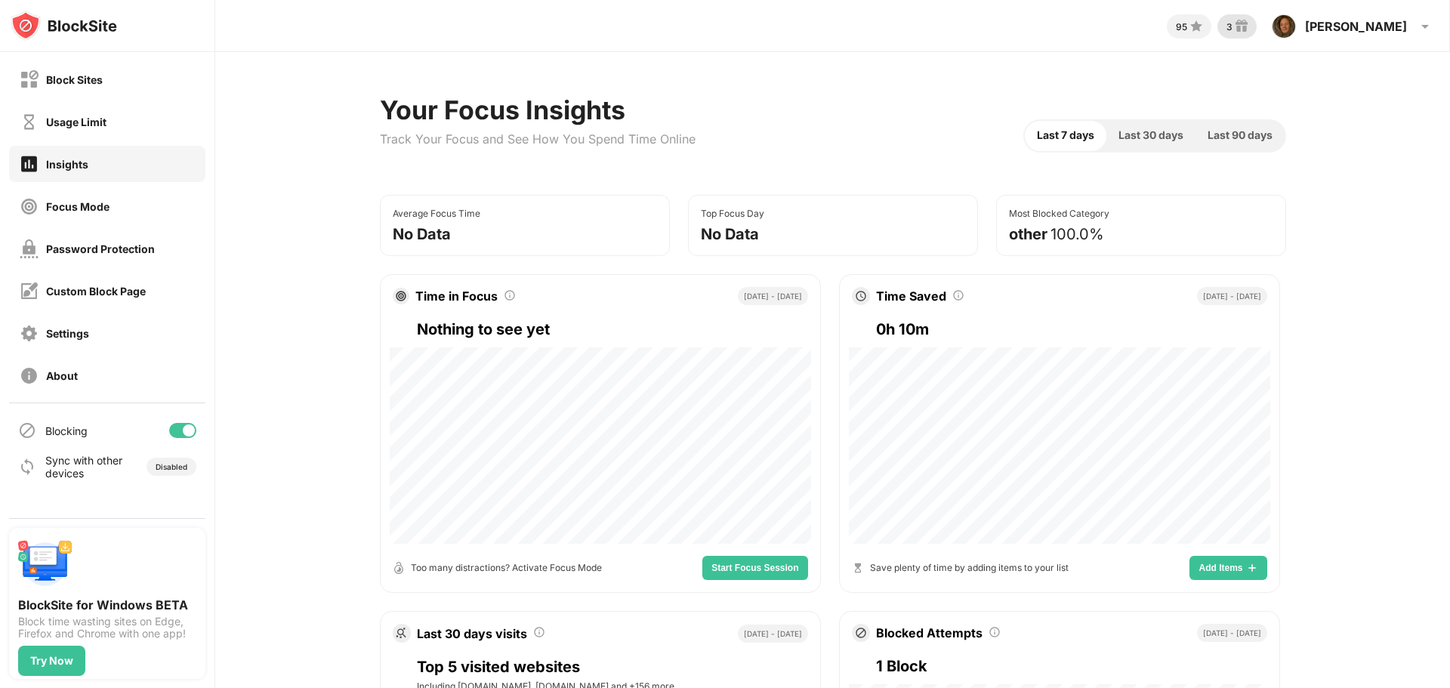
click at [1251, 26] on img at bounding box center [1242, 26] width 18 height 18
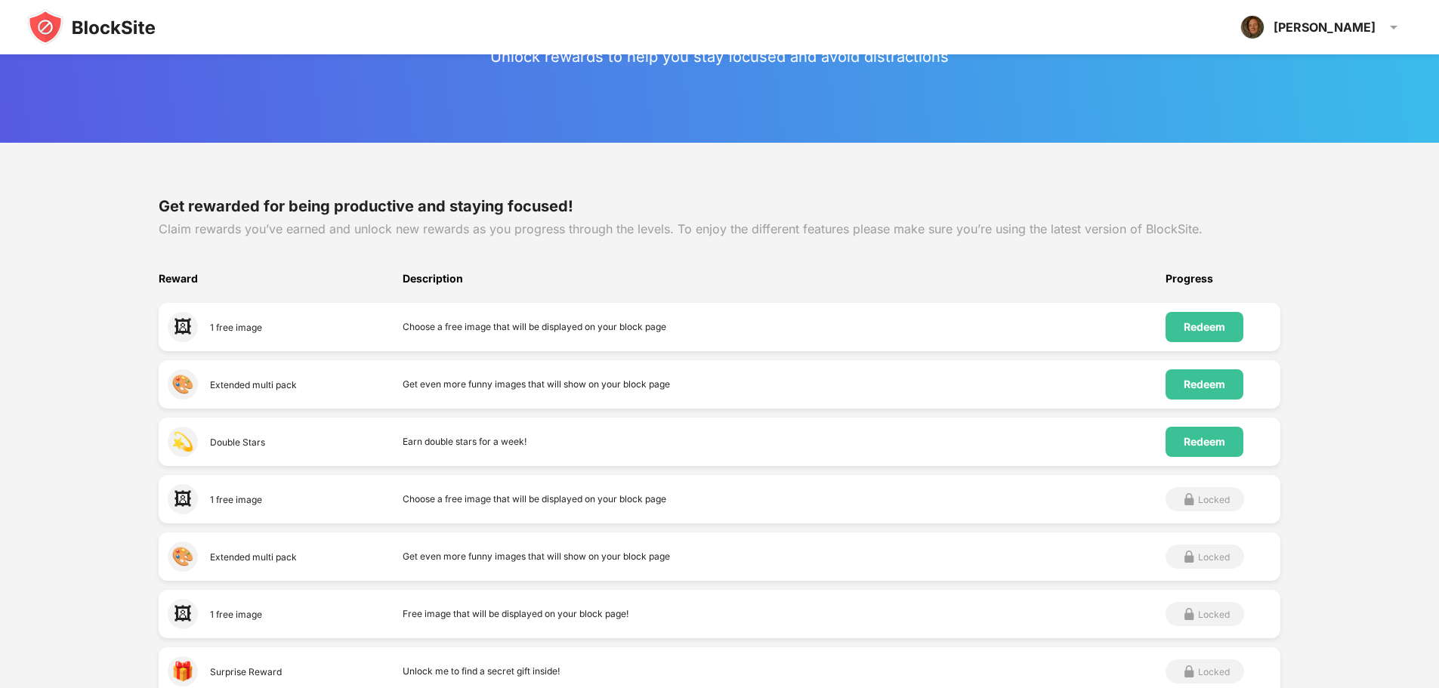
scroll to position [76, 0]
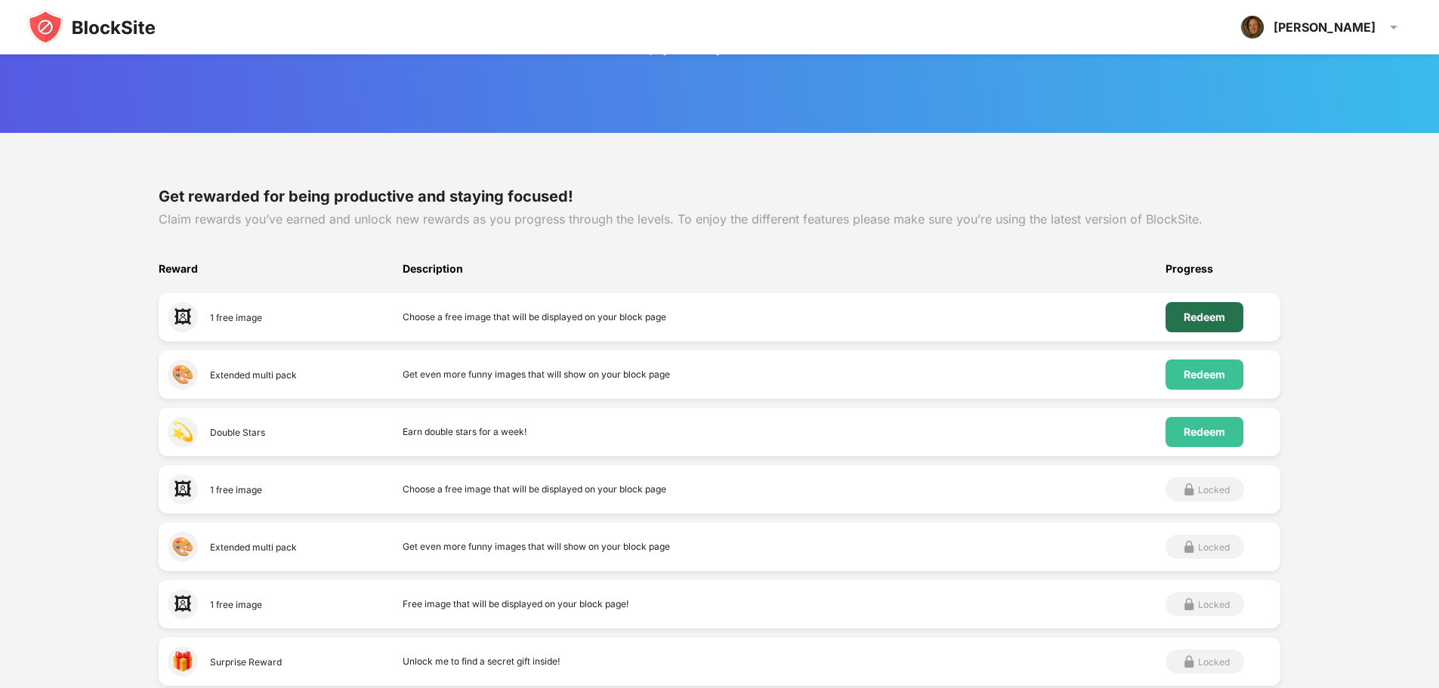
click at [1225, 317] on div "Redeem" at bounding box center [1205, 317] width 42 height 12
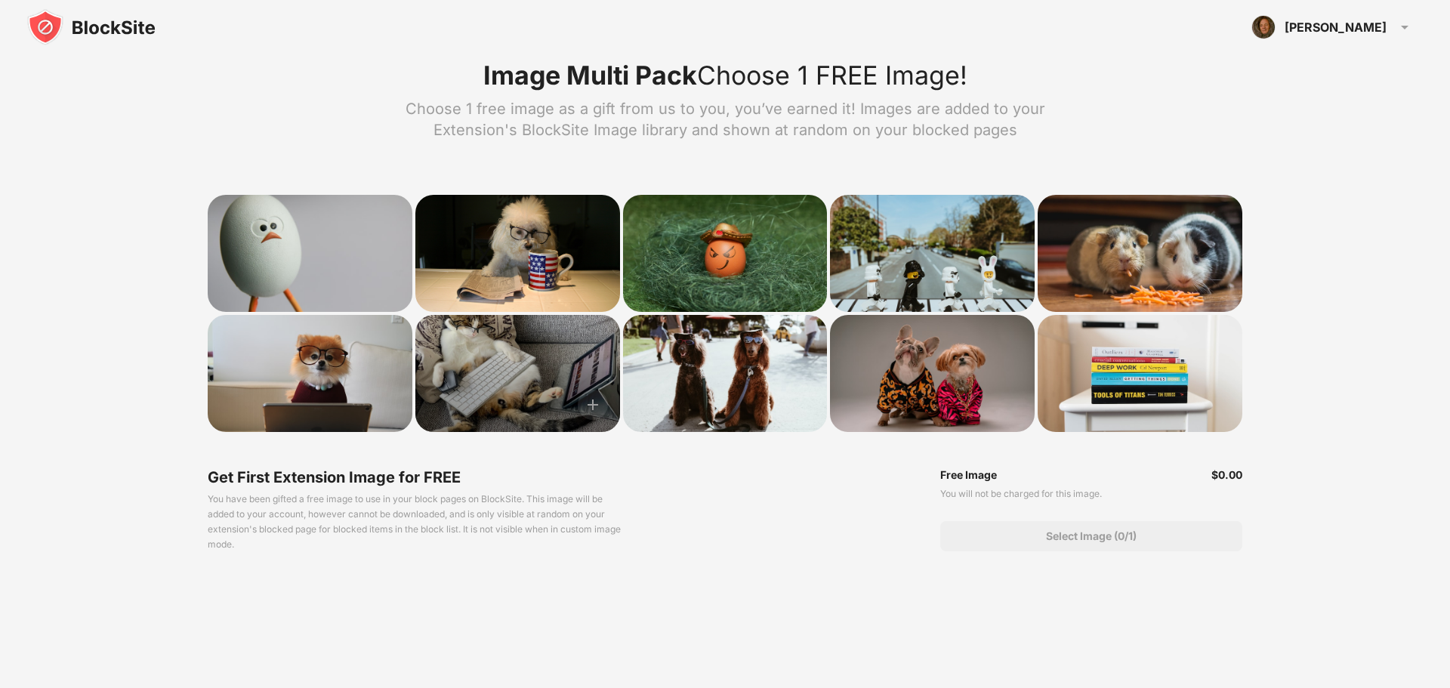
click at [542, 359] on div at bounding box center [517, 373] width 205 height 117
click at [585, 402] on img at bounding box center [593, 405] width 30 height 30
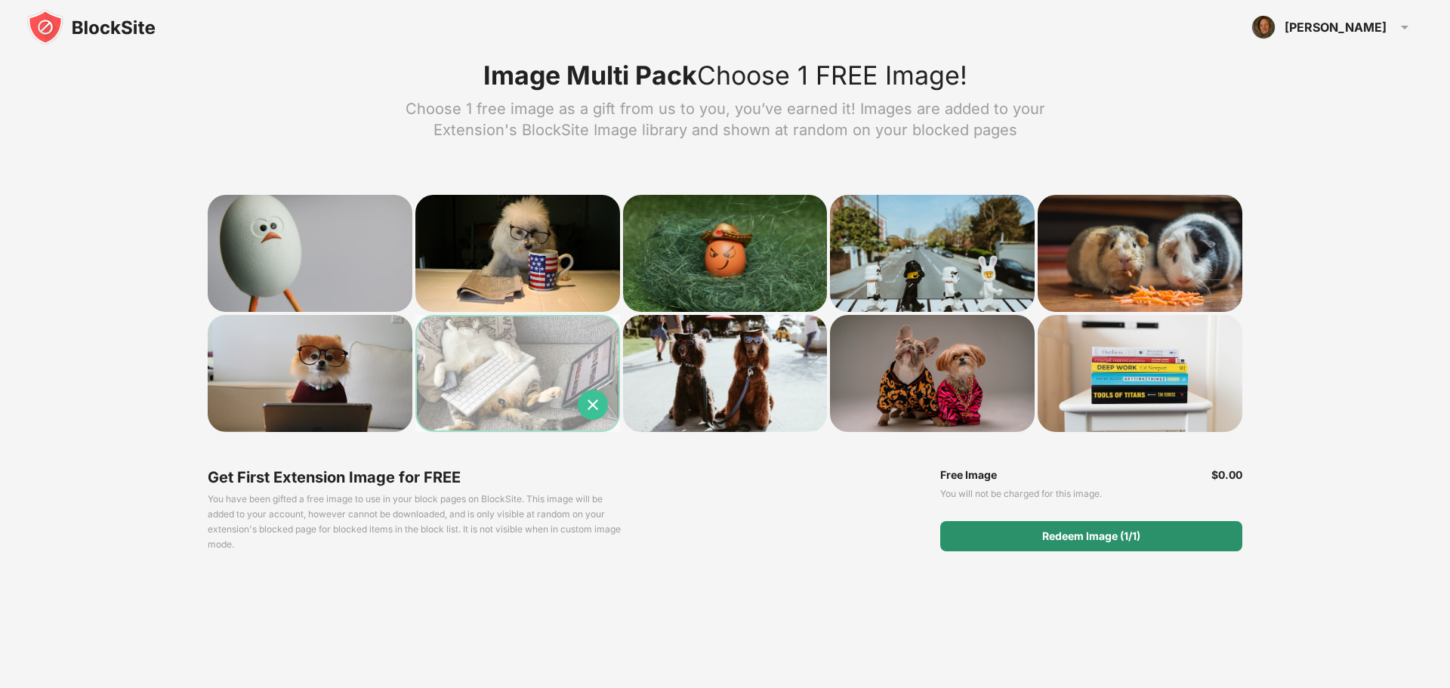
click at [1085, 548] on div "Redeem Image (1/1)" at bounding box center [1091, 536] width 302 height 30
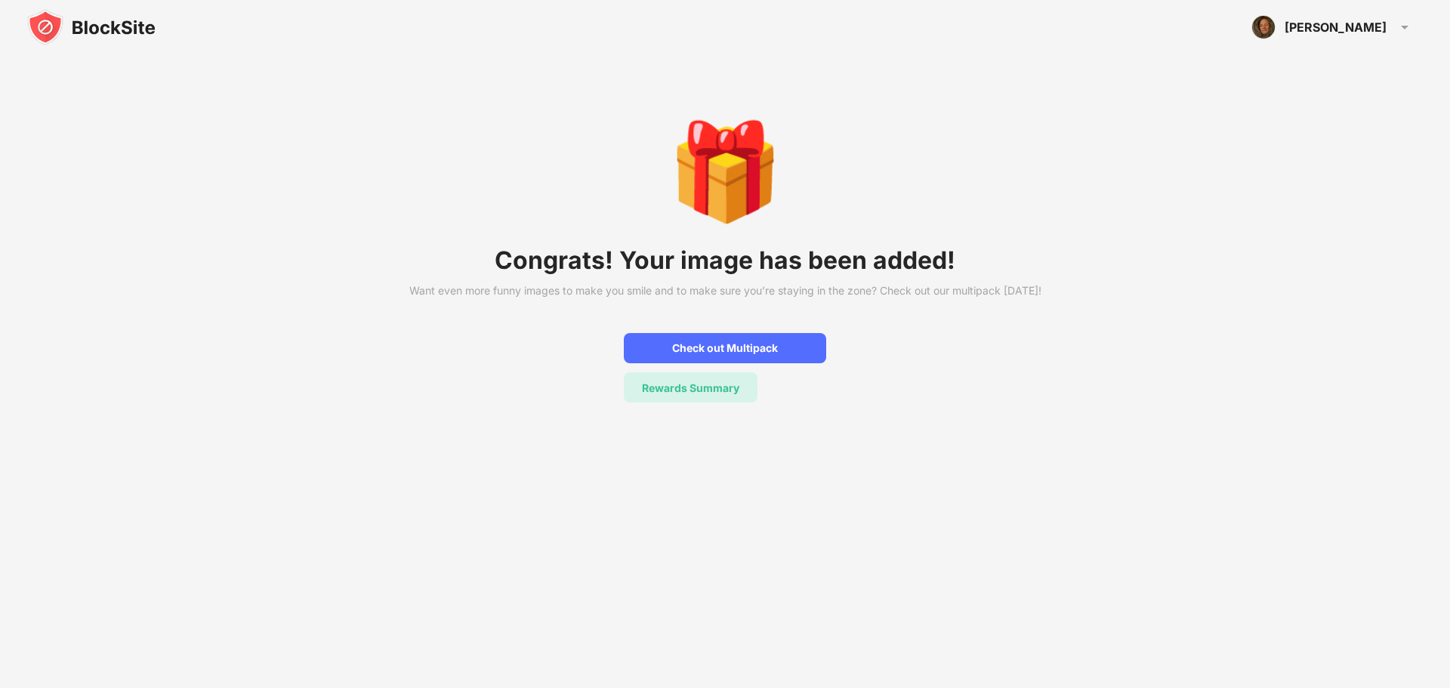
click at [649, 394] on div "Rewards Summary" at bounding box center [690, 387] width 97 height 13
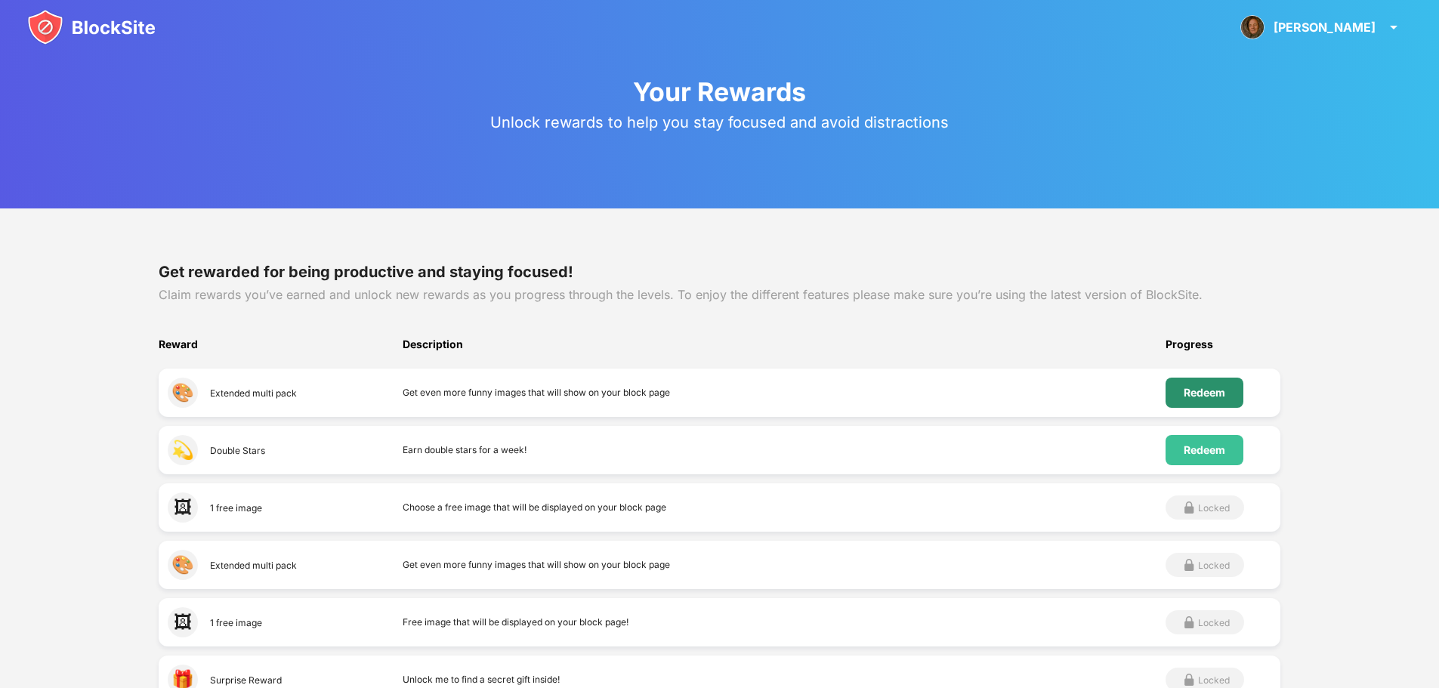
click at [1193, 393] on div "Redeem" at bounding box center [1205, 393] width 42 height 12
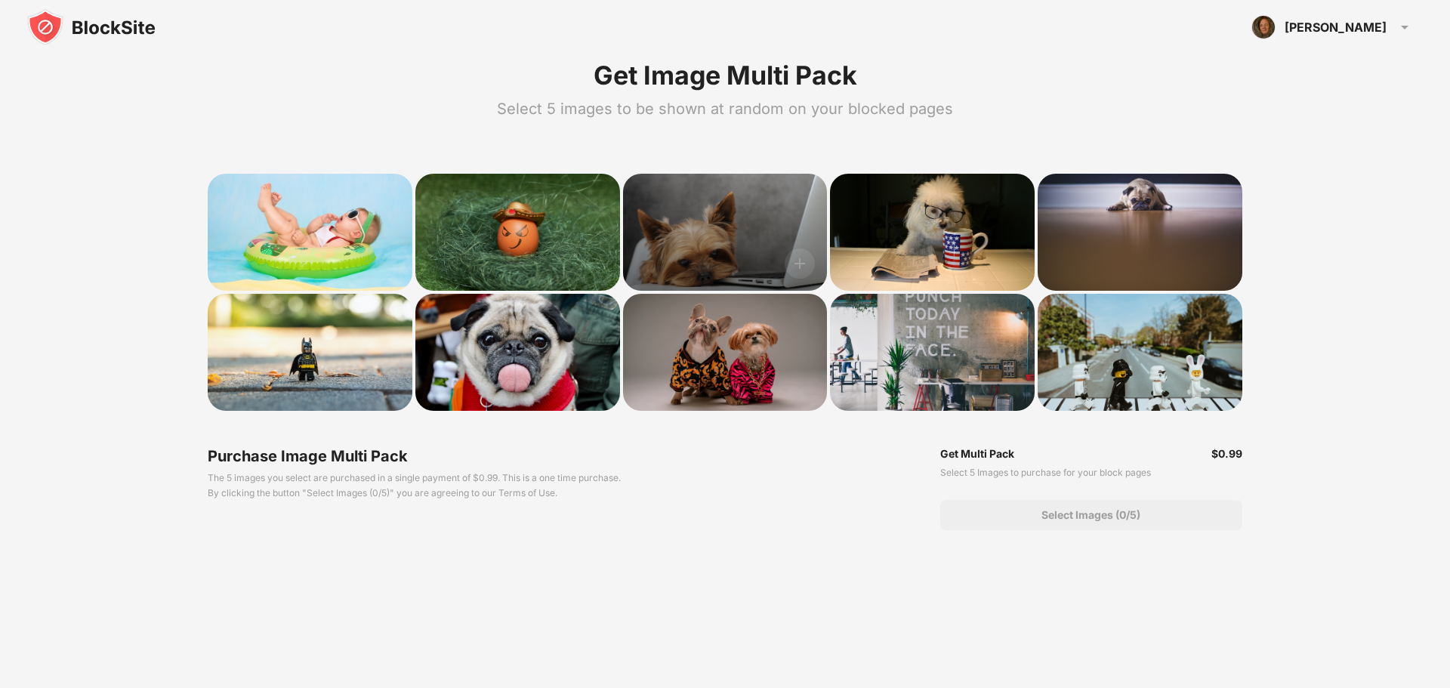
click at [715, 220] on div at bounding box center [725, 232] width 205 height 117
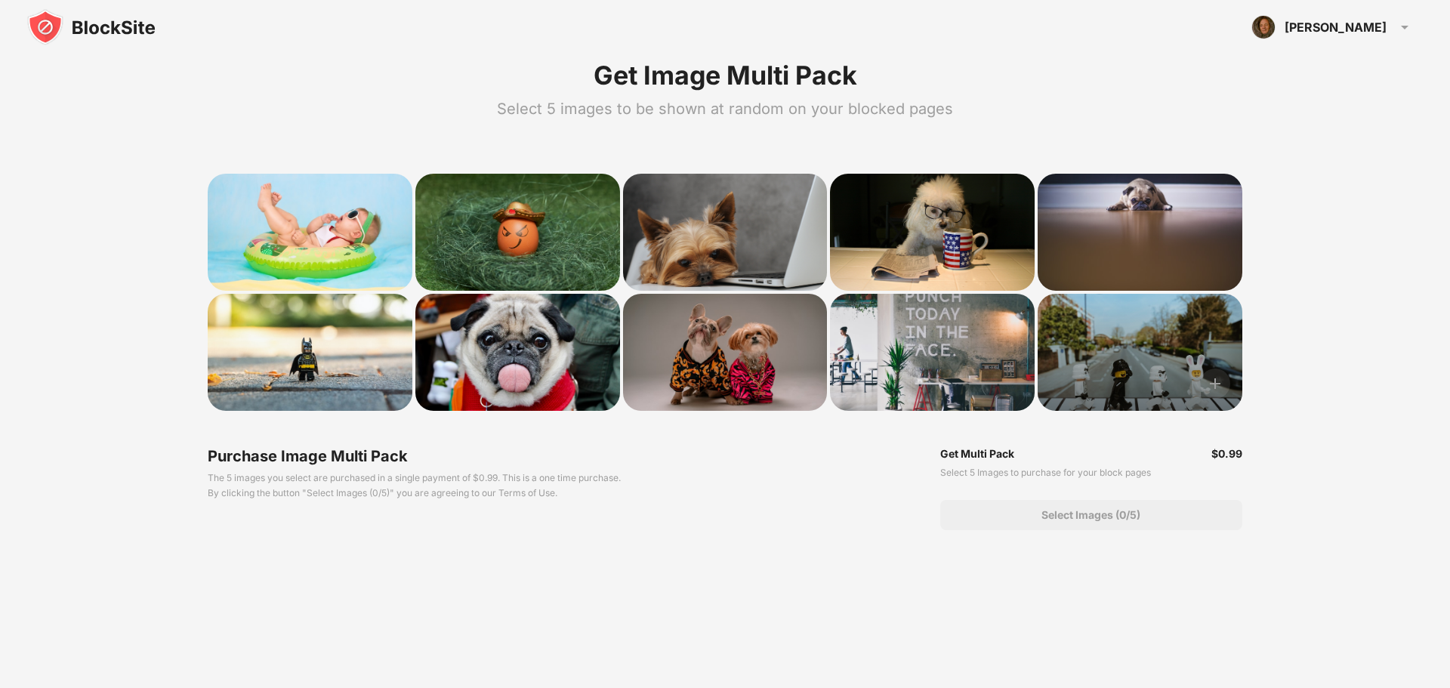
click at [1213, 383] on img at bounding box center [1215, 384] width 30 height 30
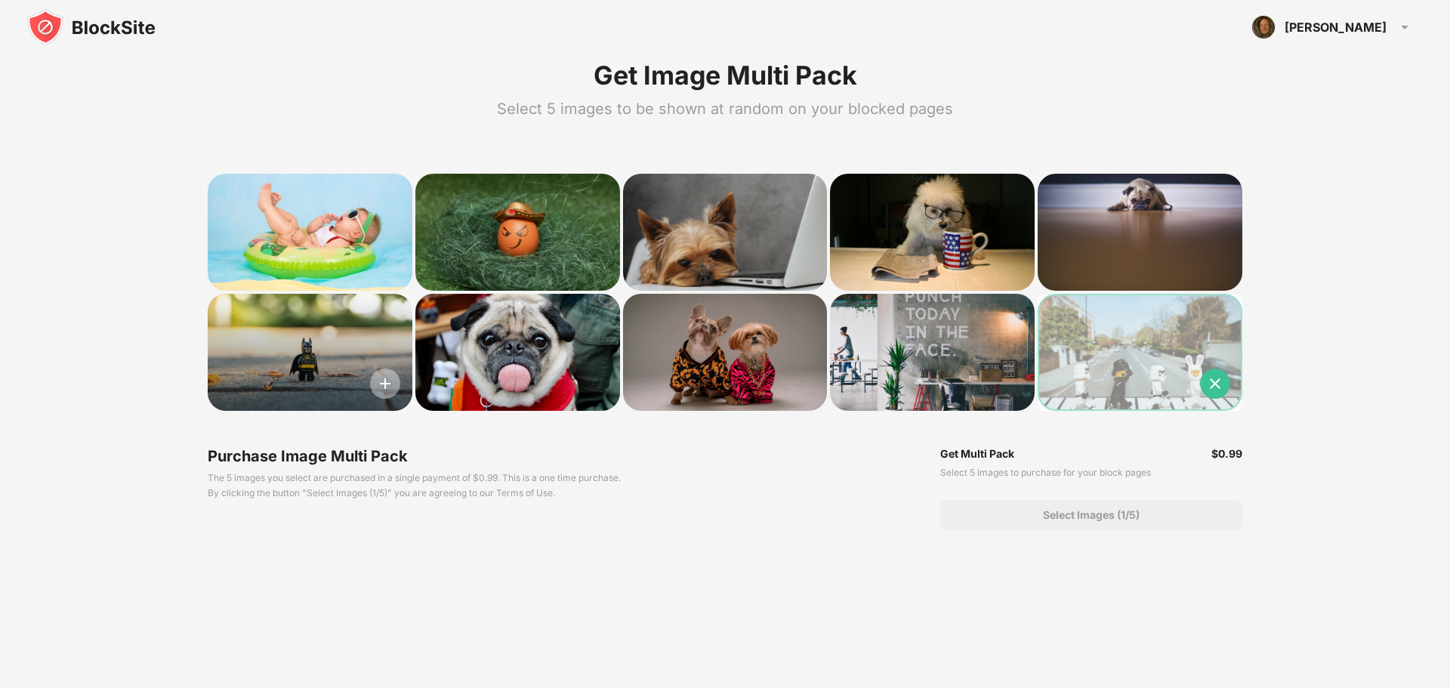
click at [381, 390] on img at bounding box center [385, 384] width 30 height 30
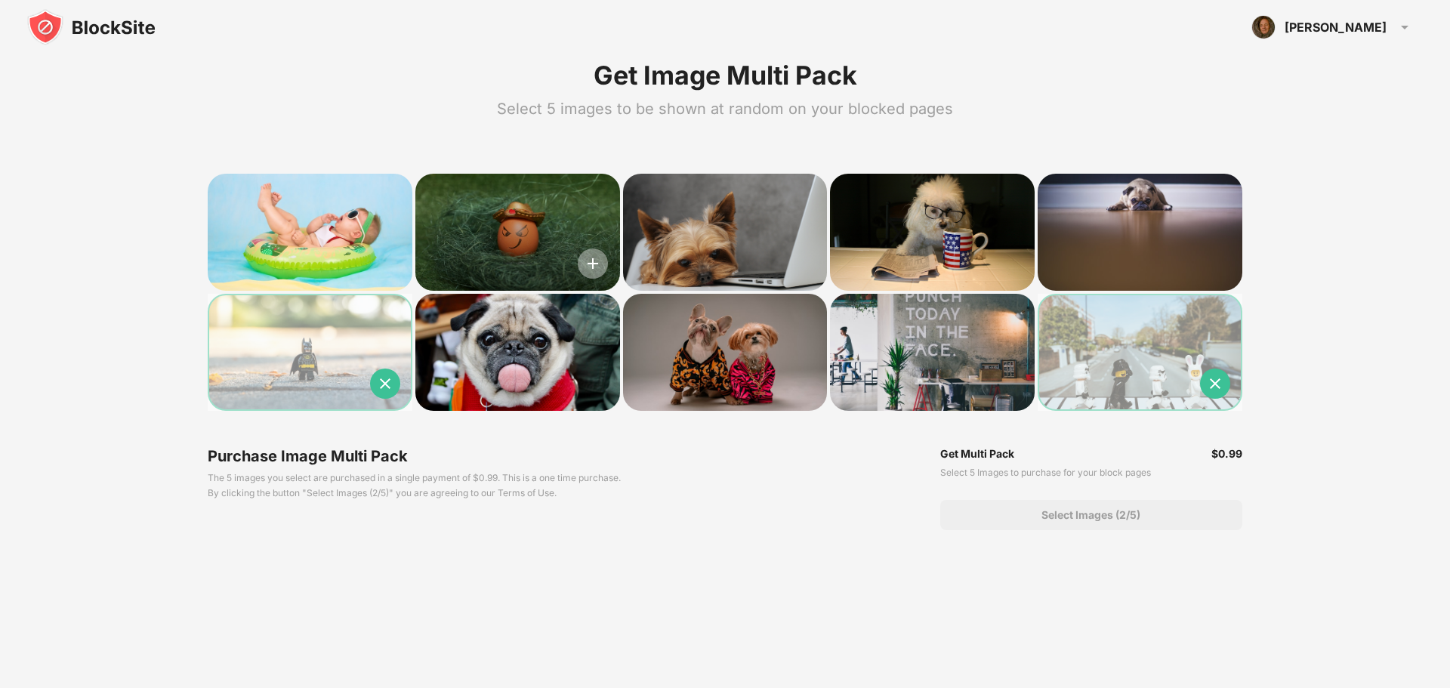
click at [590, 256] on img at bounding box center [593, 263] width 30 height 30
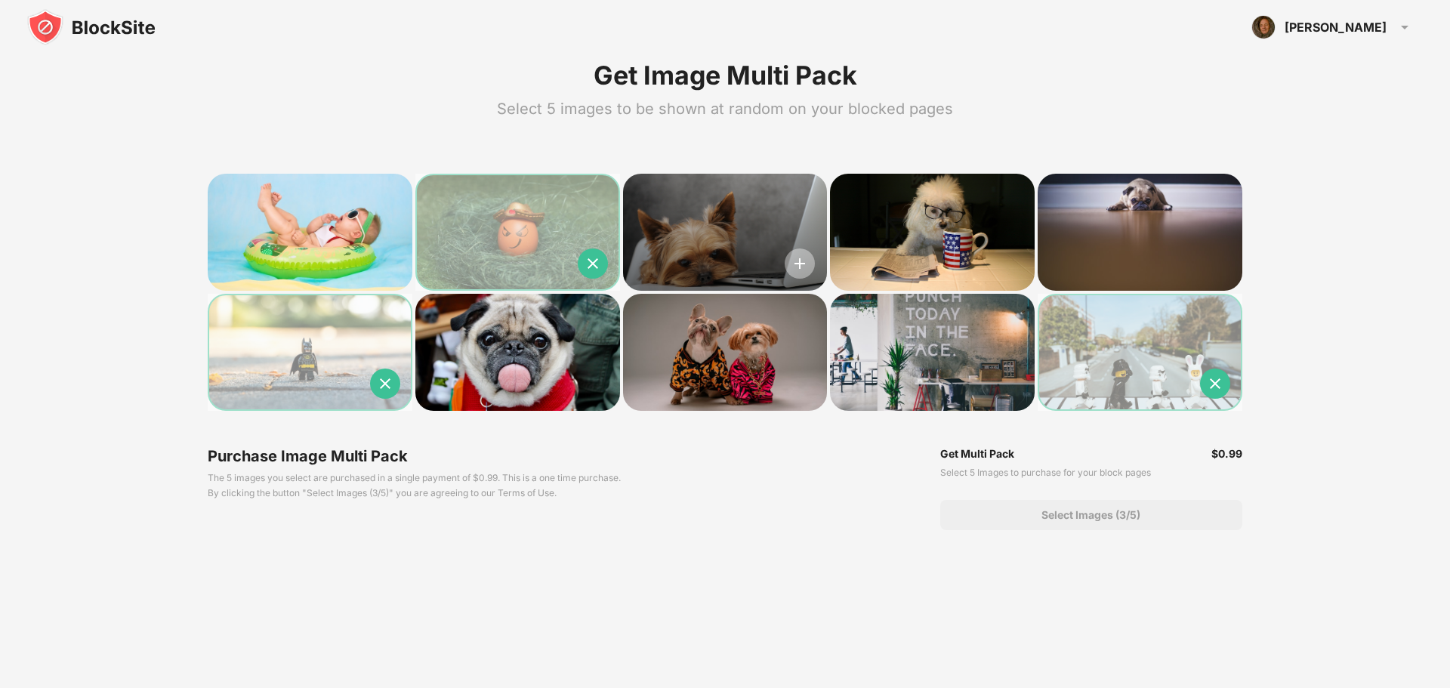
click at [804, 266] on img at bounding box center [800, 263] width 30 height 30
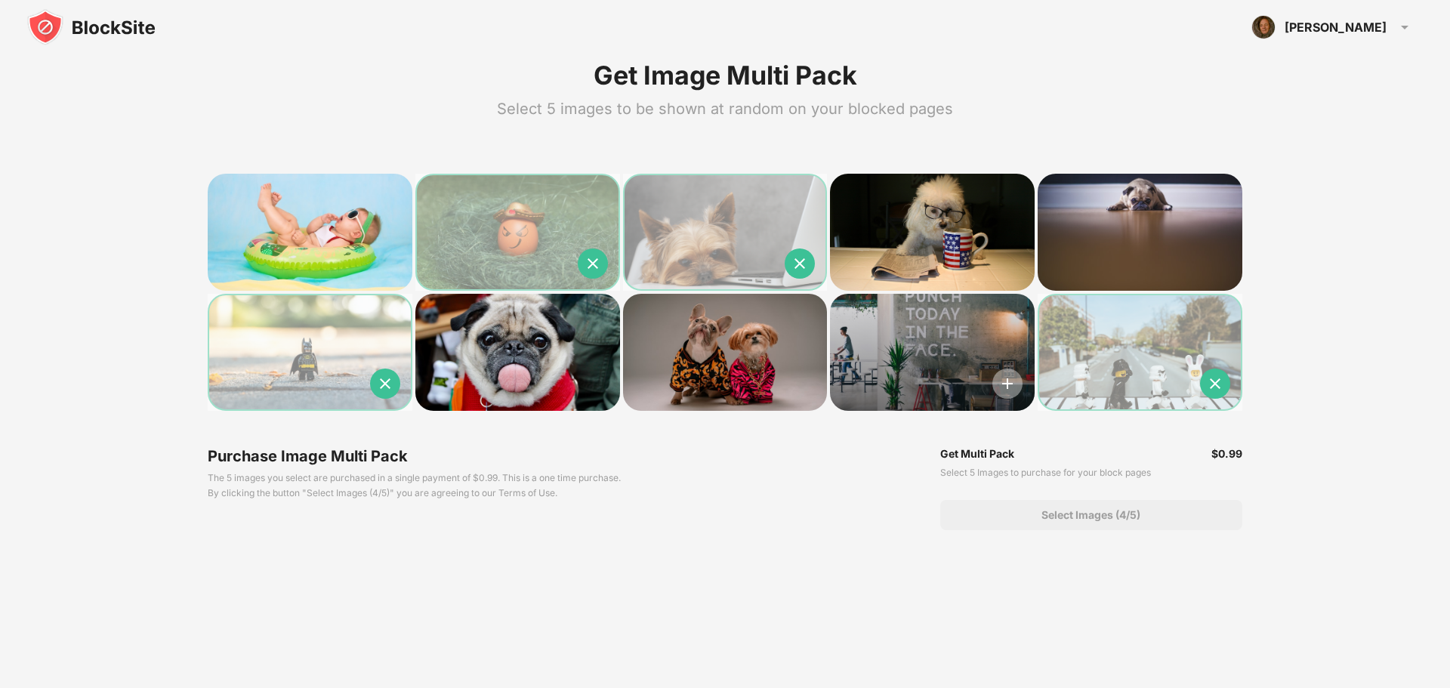
click at [996, 385] on img at bounding box center [1007, 384] width 30 height 30
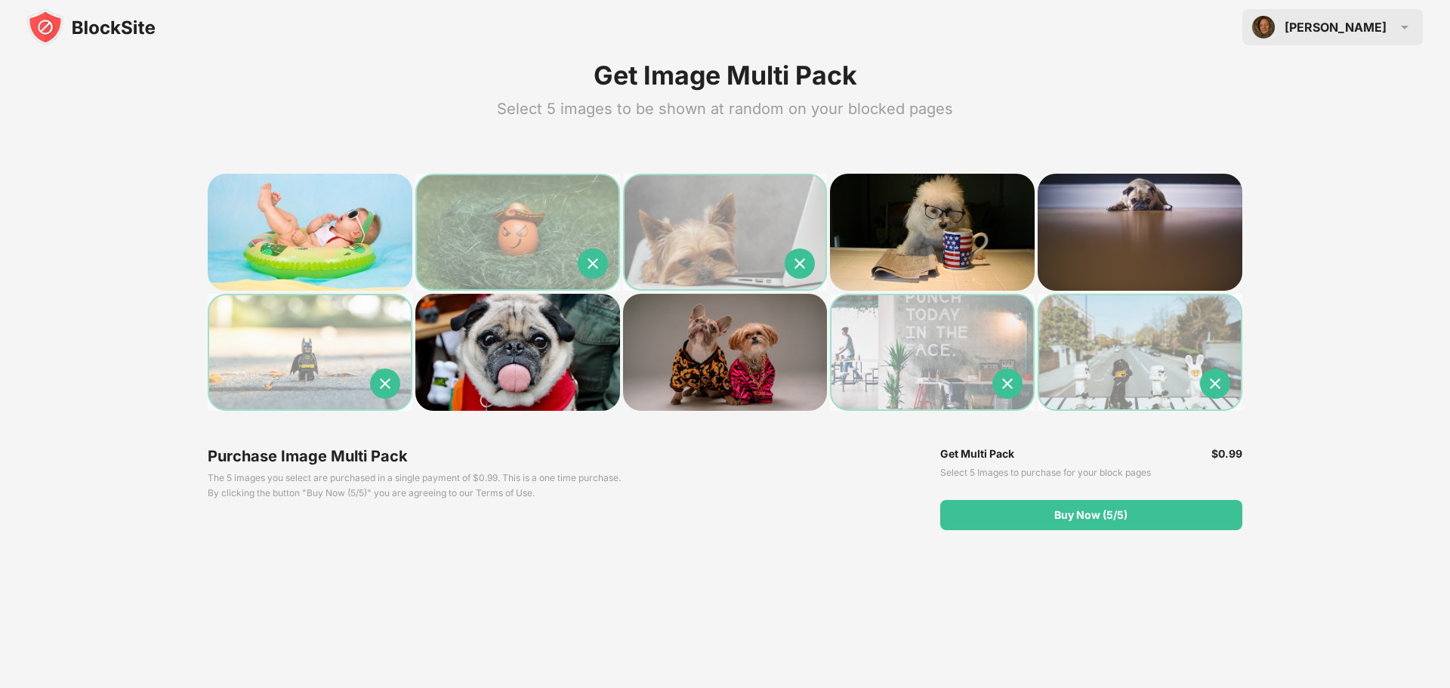
click at [1375, 27] on div "[PERSON_NAME]" at bounding box center [1336, 27] width 102 height 15
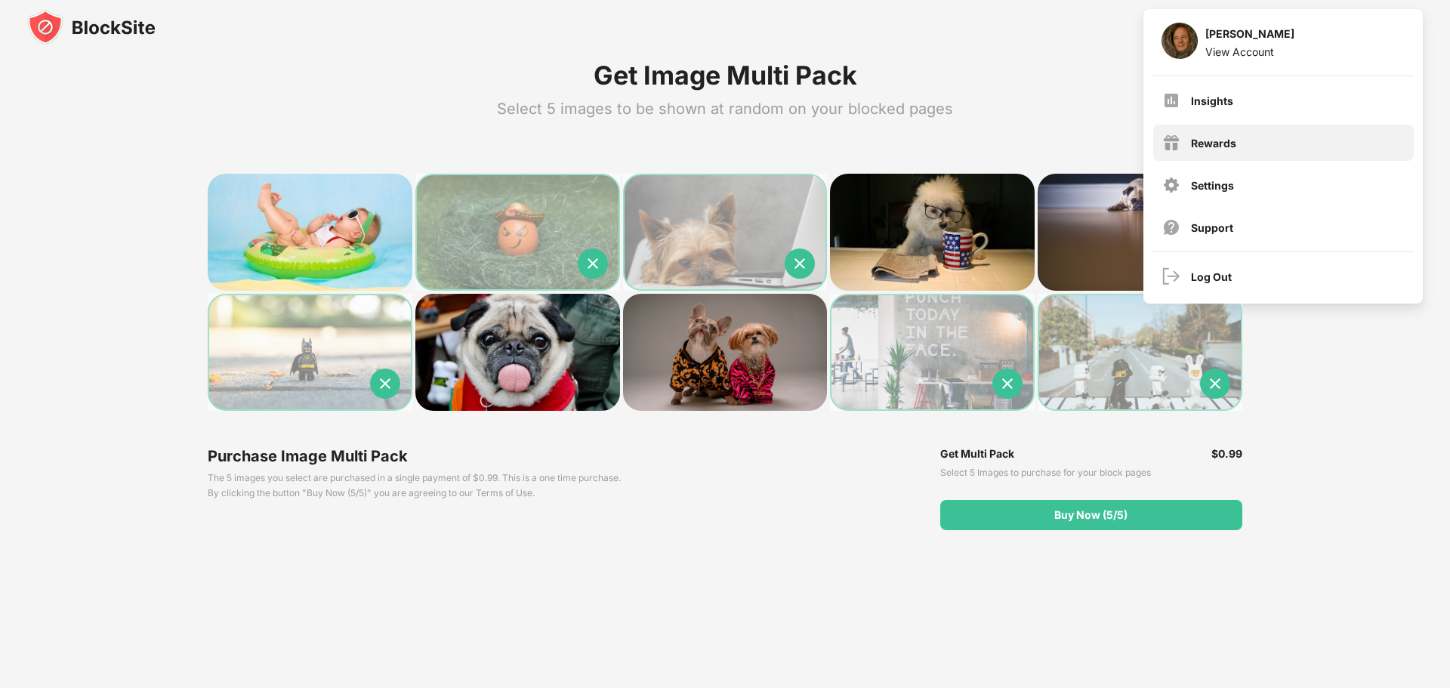
click at [1242, 142] on div "Rewards" at bounding box center [1283, 143] width 261 height 36
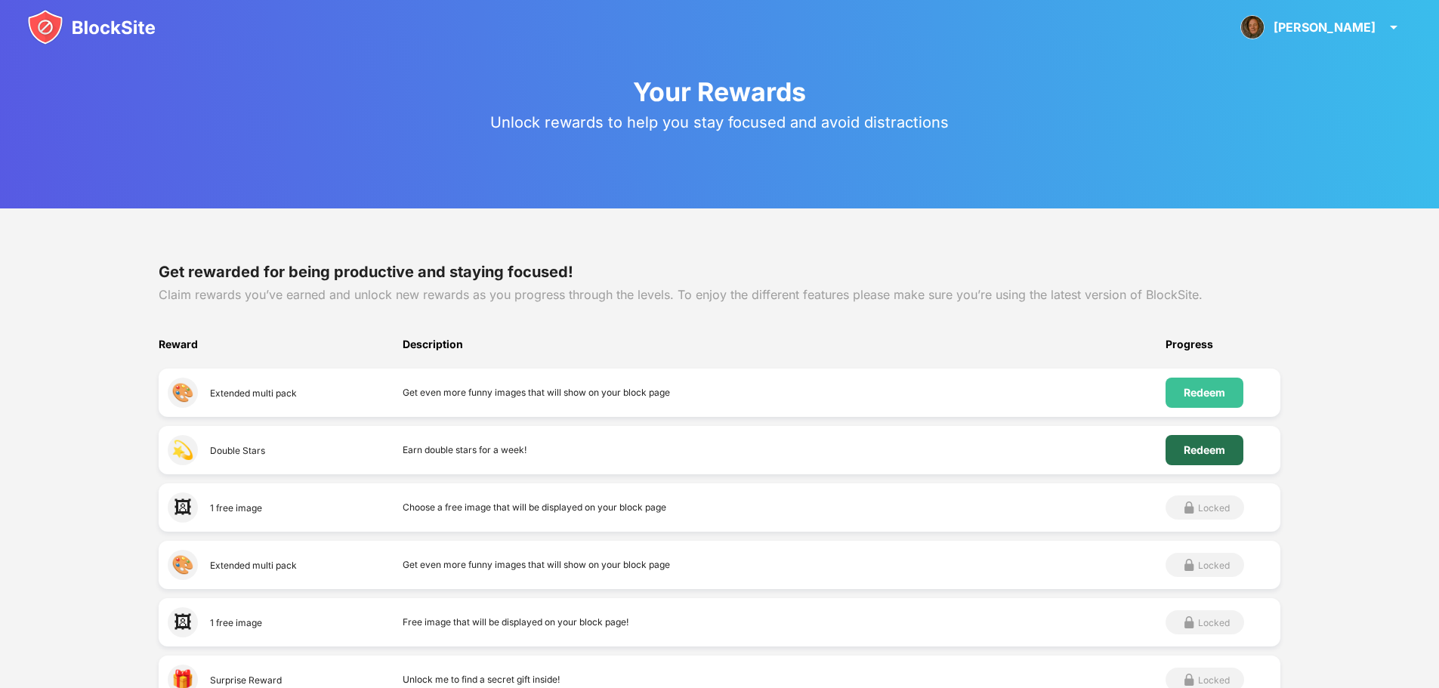
click at [1205, 451] on div "Redeem" at bounding box center [1205, 450] width 42 height 12
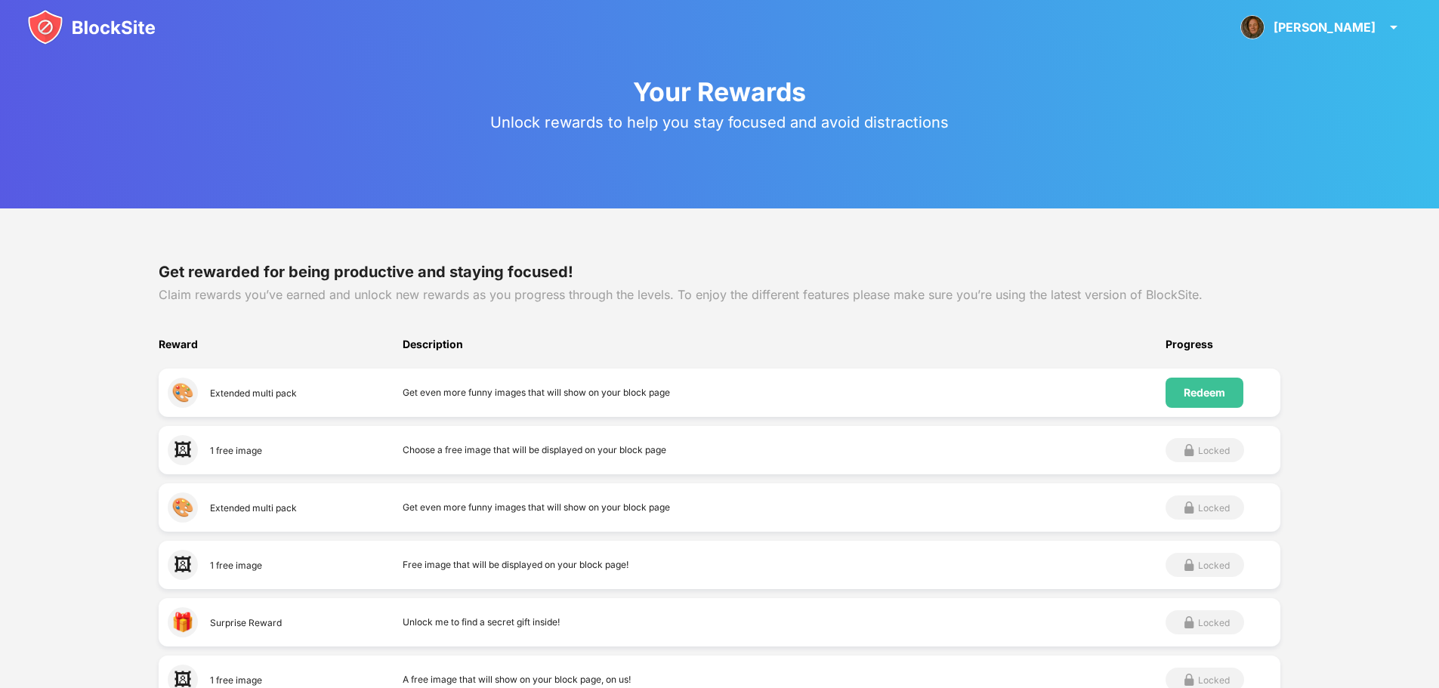
click at [1380, 6] on div "Burt Burt Fungus View Account Insights Rewards Settings Support Log Out" at bounding box center [719, 27] width 1439 height 54
